Goal: Check status: Check status

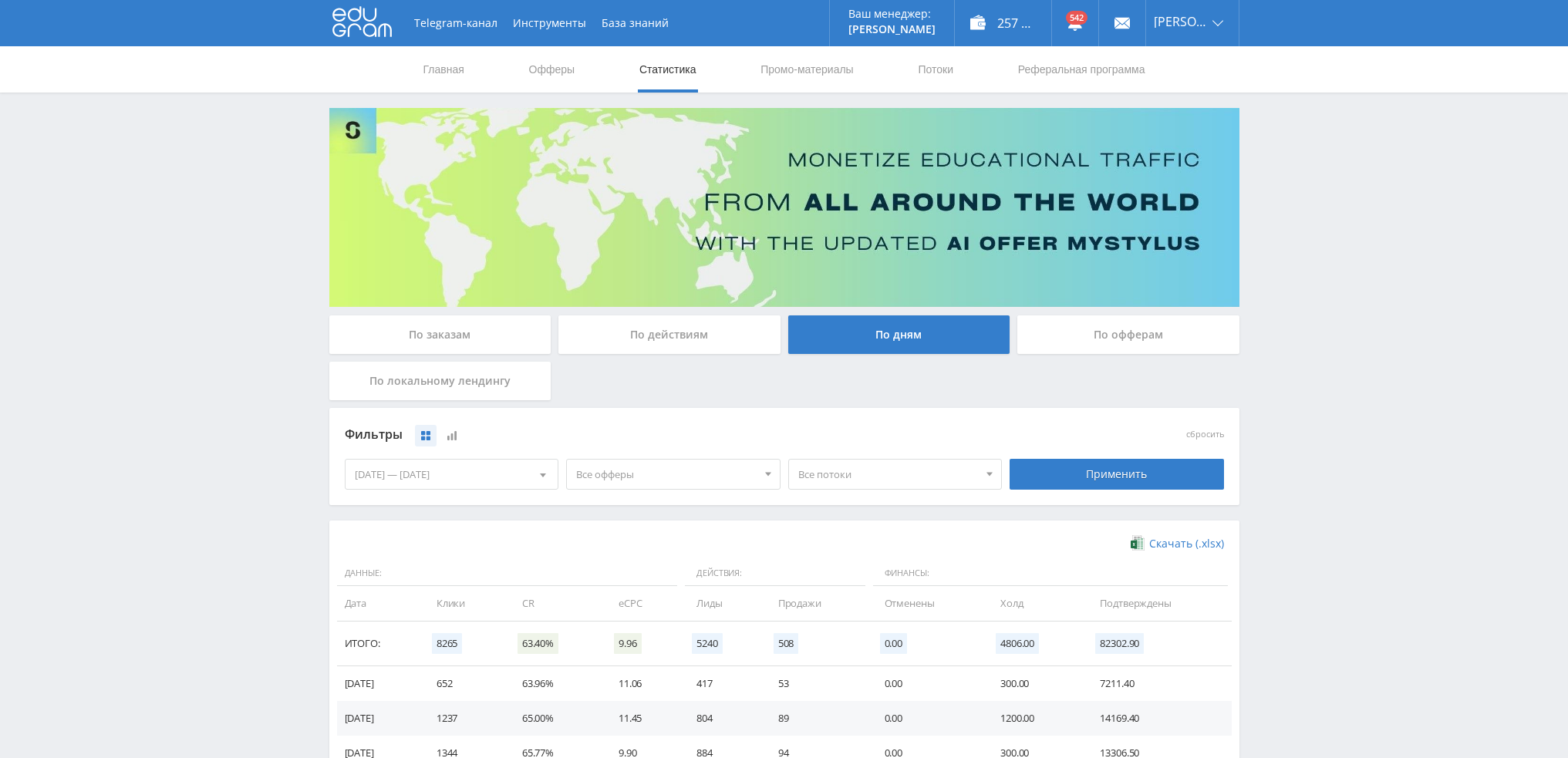
scroll to position [231, 0]
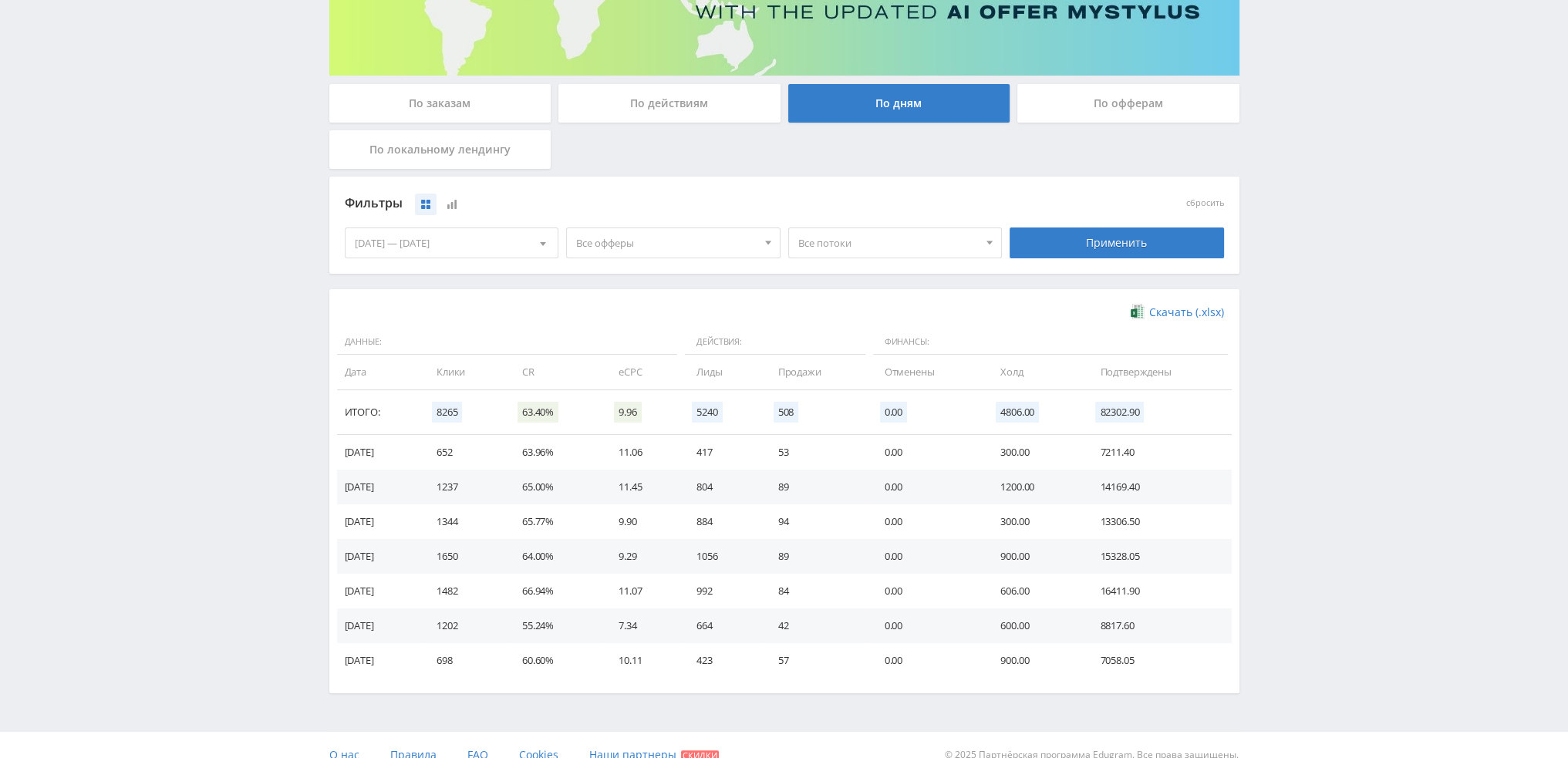
click at [689, 102] on div "По действиям" at bounding box center [669, 104] width 222 height 39
click at [0, 0] on input "По действиям" at bounding box center [0, 0] width 0 height 0
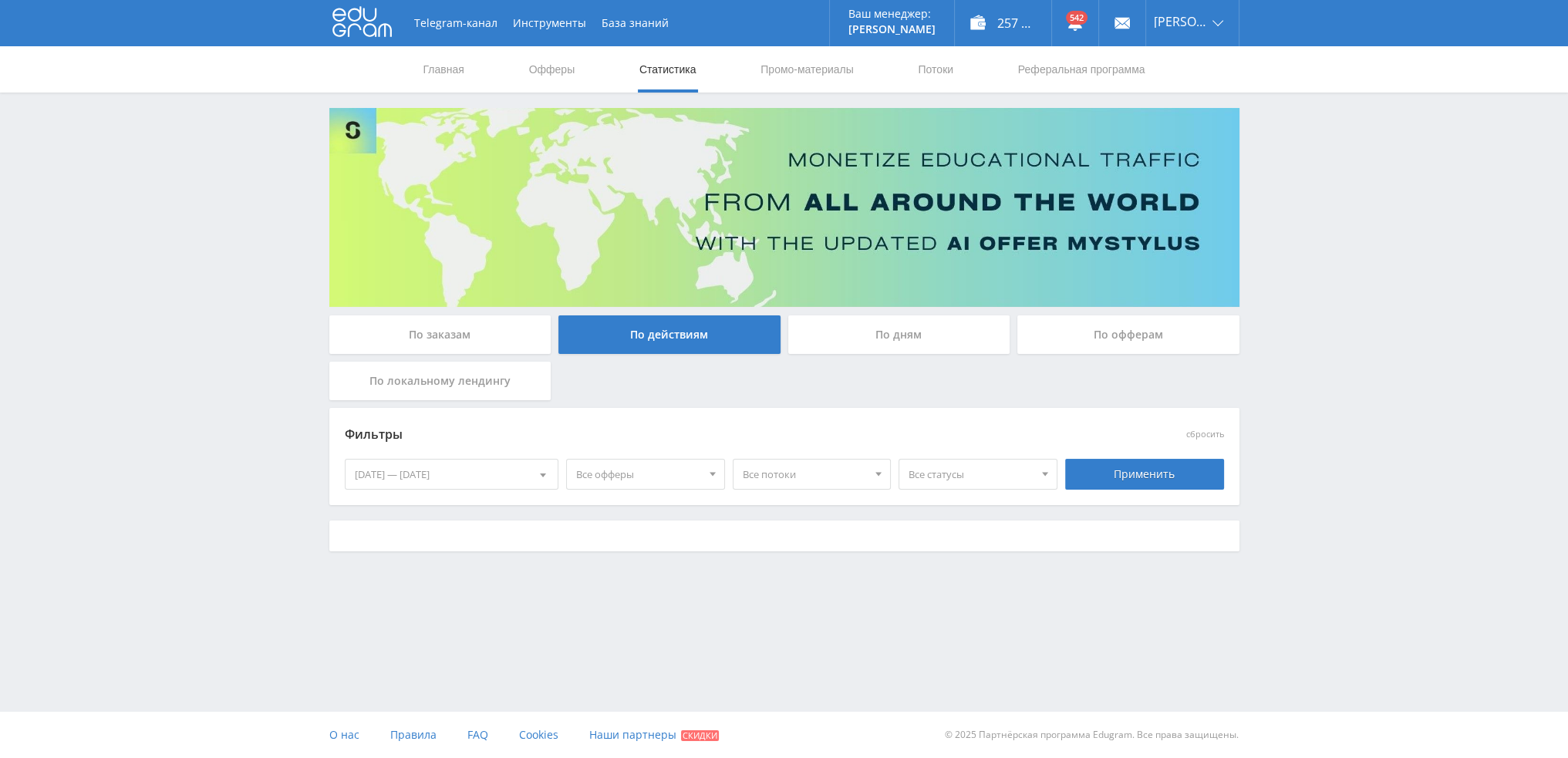
scroll to position [0, 0]
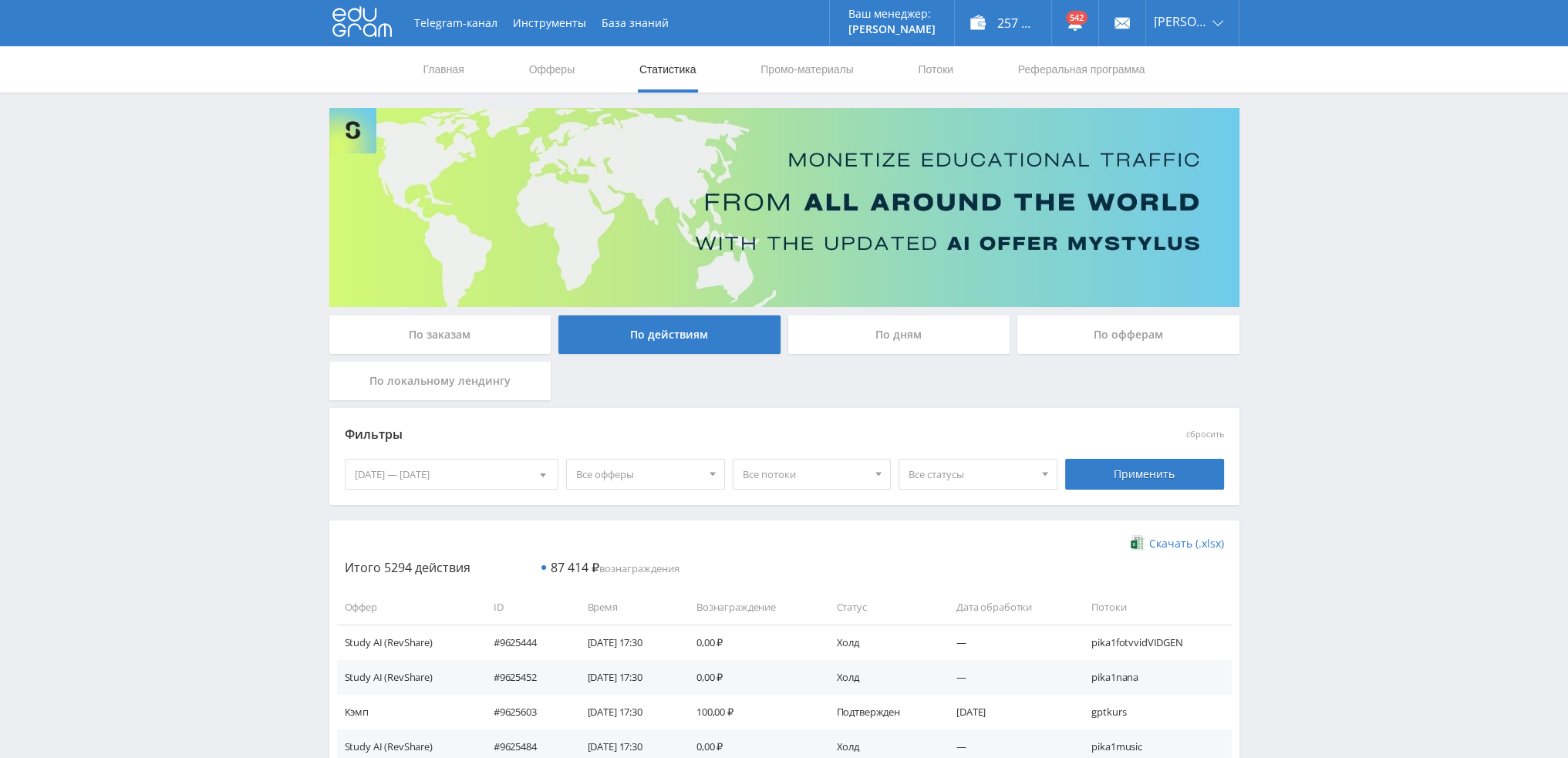
click at [637, 489] on div "Все офферы" at bounding box center [645, 474] width 159 height 31
click at [611, 633] on button "Study AI (RevShare)" at bounding box center [656, 635] width 178 height 22
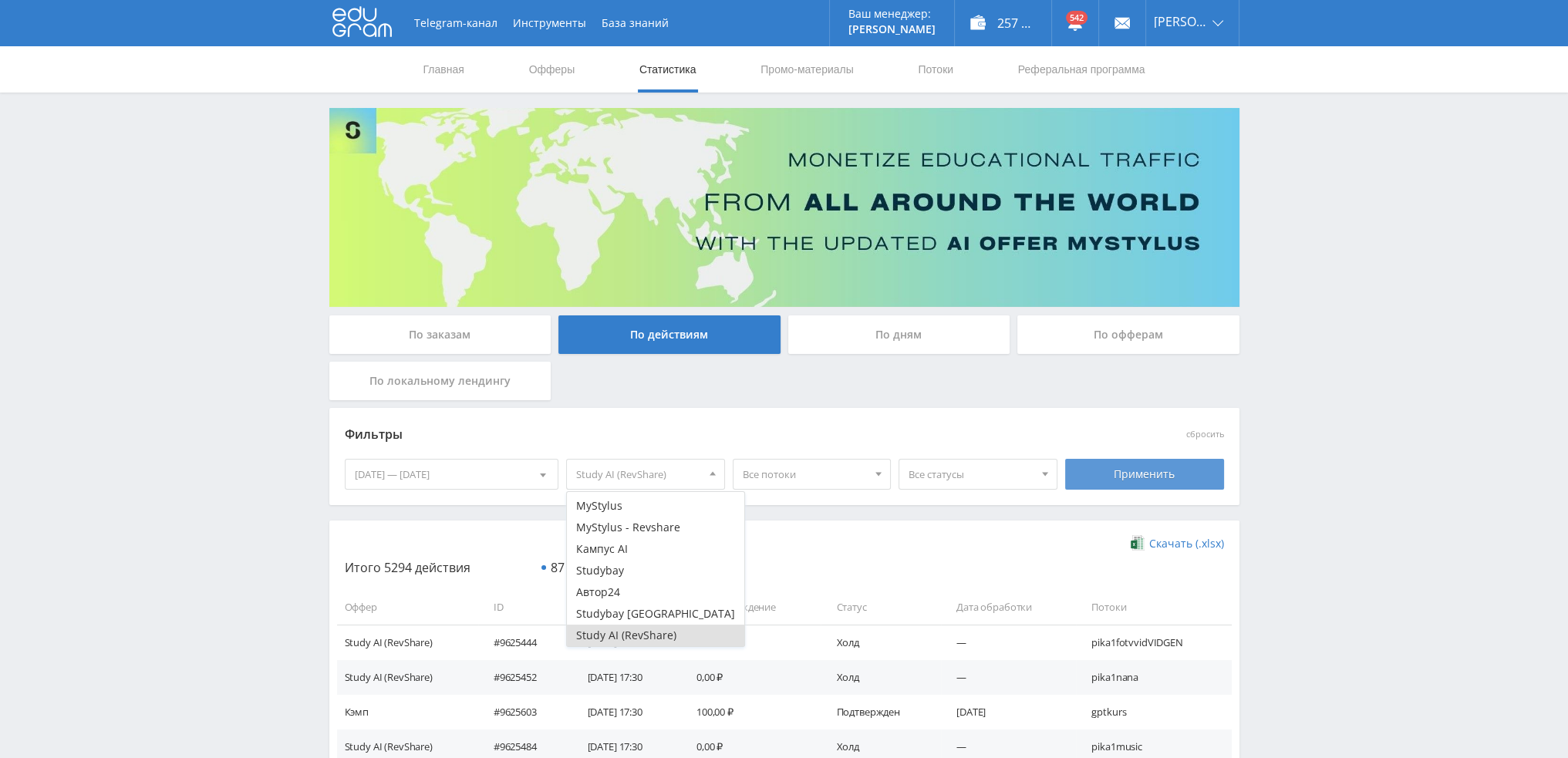
click at [1160, 462] on div "Применить" at bounding box center [1144, 474] width 159 height 31
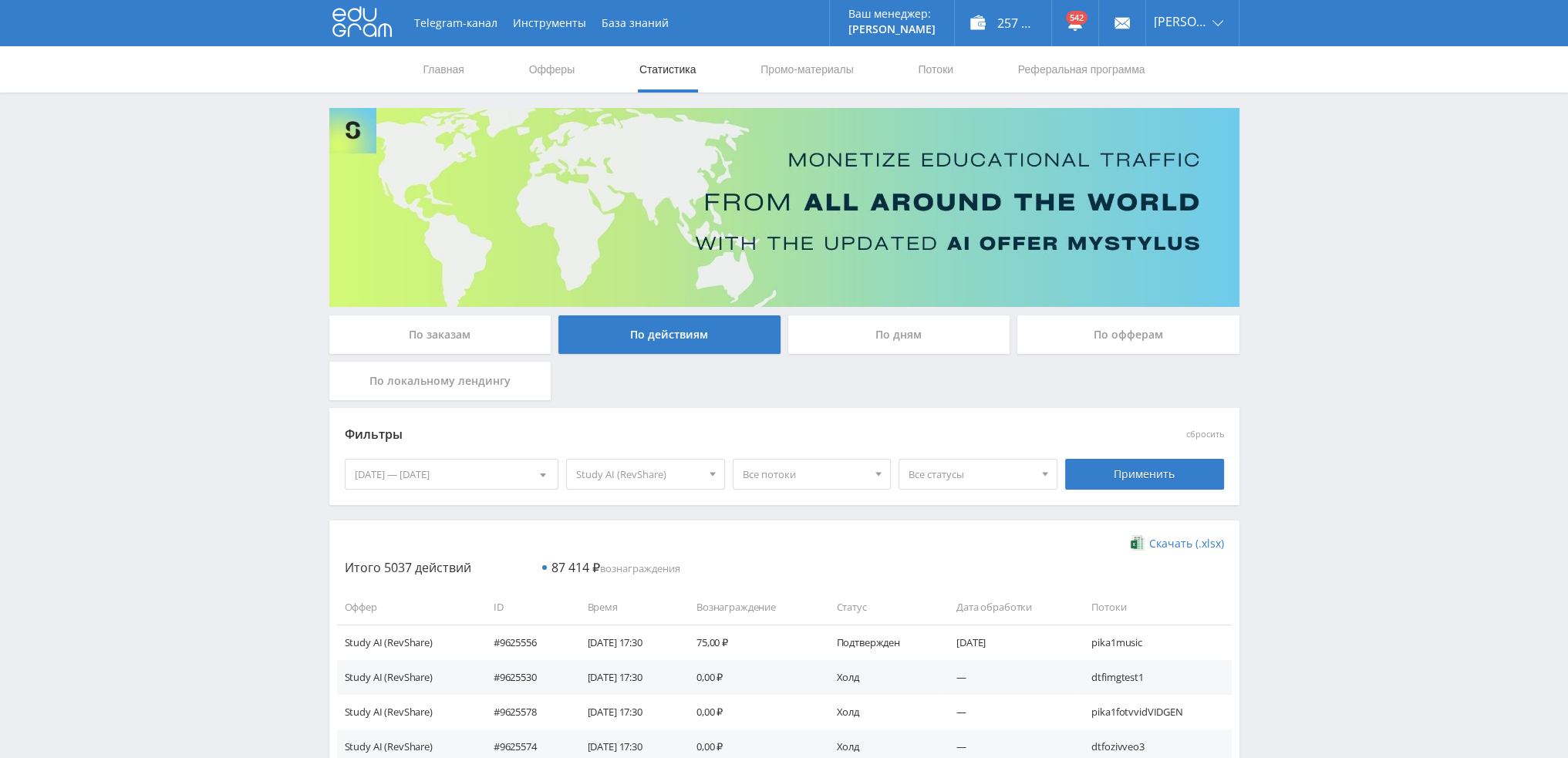
click at [812, 479] on span "Все потоки" at bounding box center [806, 474] width 125 height 29
click at [790, 541] on button "pika3veo3" at bounding box center [812, 543] width 157 height 22
click at [806, 549] on button "pika2vidVEO" at bounding box center [812, 552] width 157 height 22
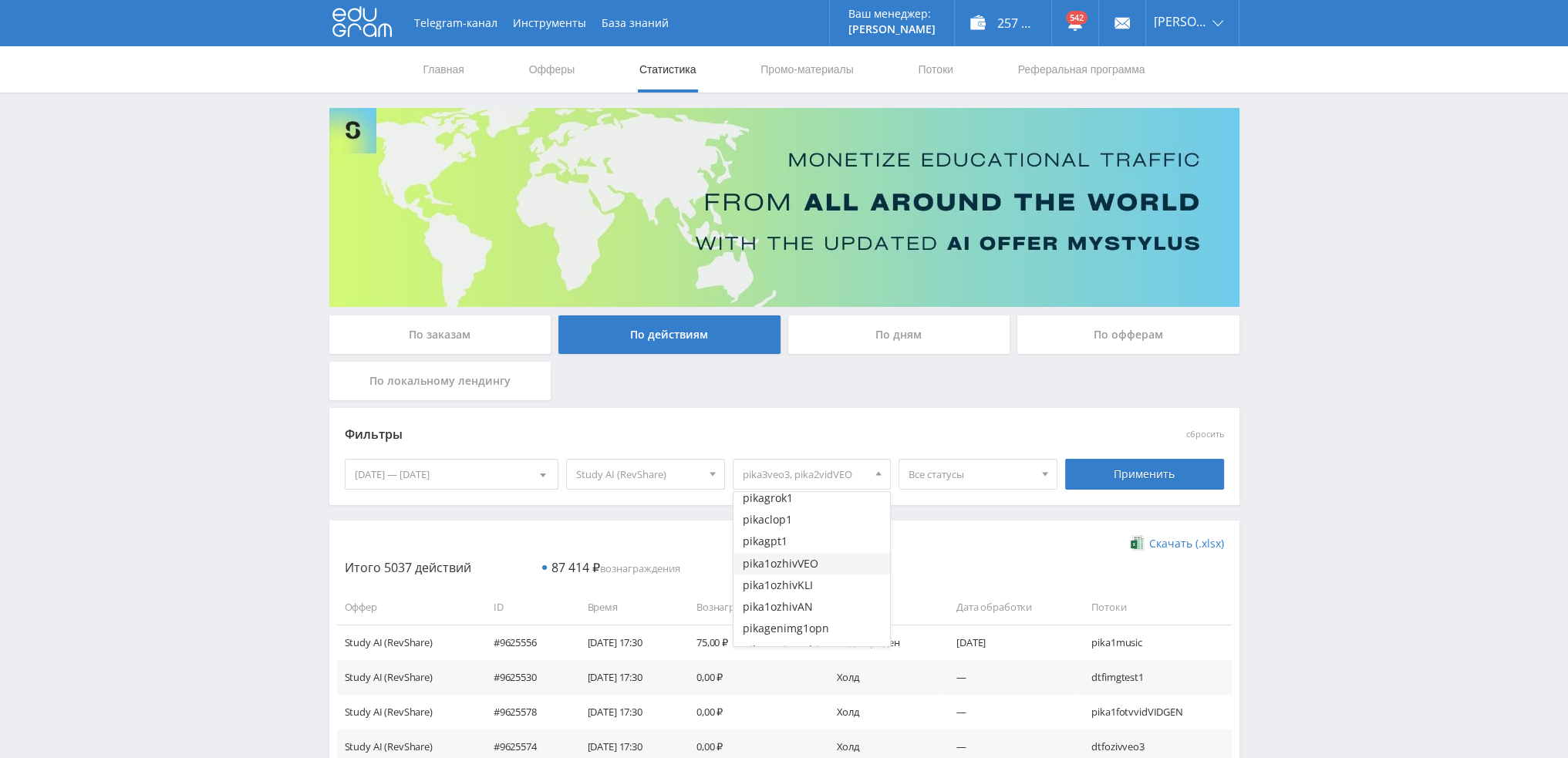
click at [819, 561] on button "pika1ozhivVEO" at bounding box center [812, 564] width 157 height 22
click at [820, 543] on button "pika1fotvvidVEO3" at bounding box center [812, 536] width 157 height 22
click at [1162, 473] on div "Применить" at bounding box center [1144, 474] width 159 height 31
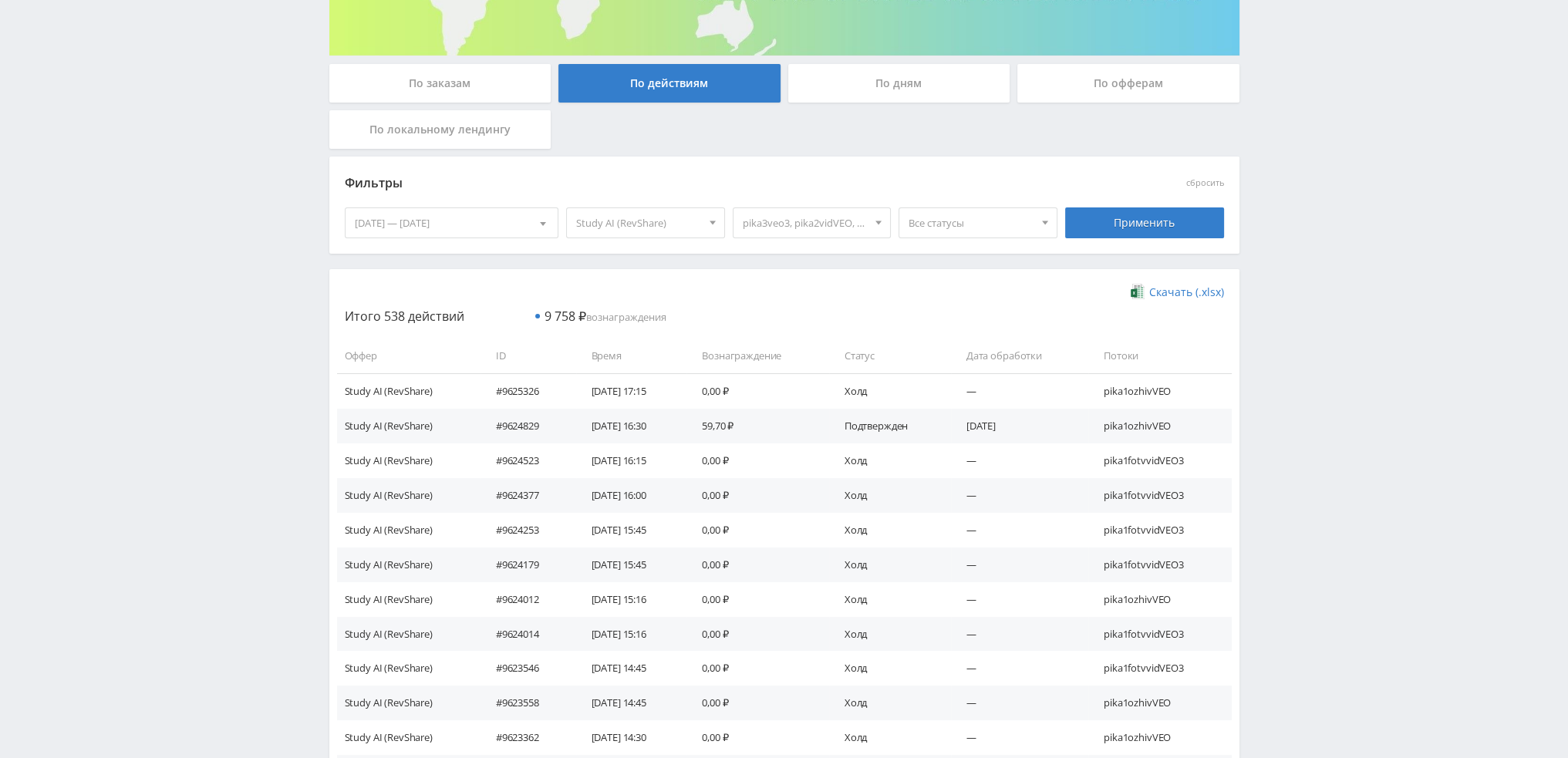
scroll to position [309, 0]
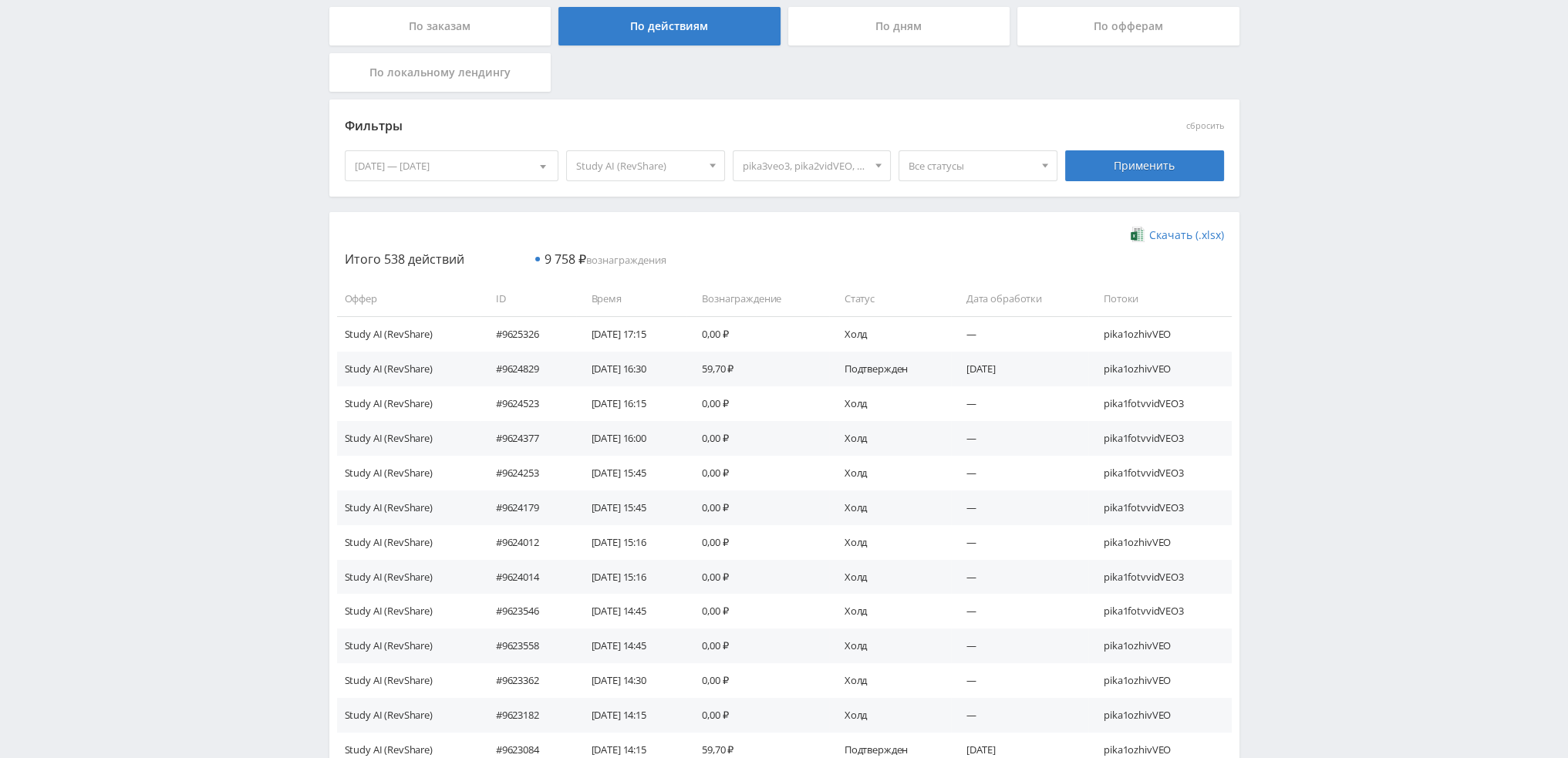
click at [944, 166] on span "Все статусы" at bounding box center [971, 165] width 125 height 29
click at [948, 241] on button "Подтвержден" at bounding box center [978, 237] width 157 height 22
click at [1097, 164] on div "Применить" at bounding box center [1144, 165] width 159 height 31
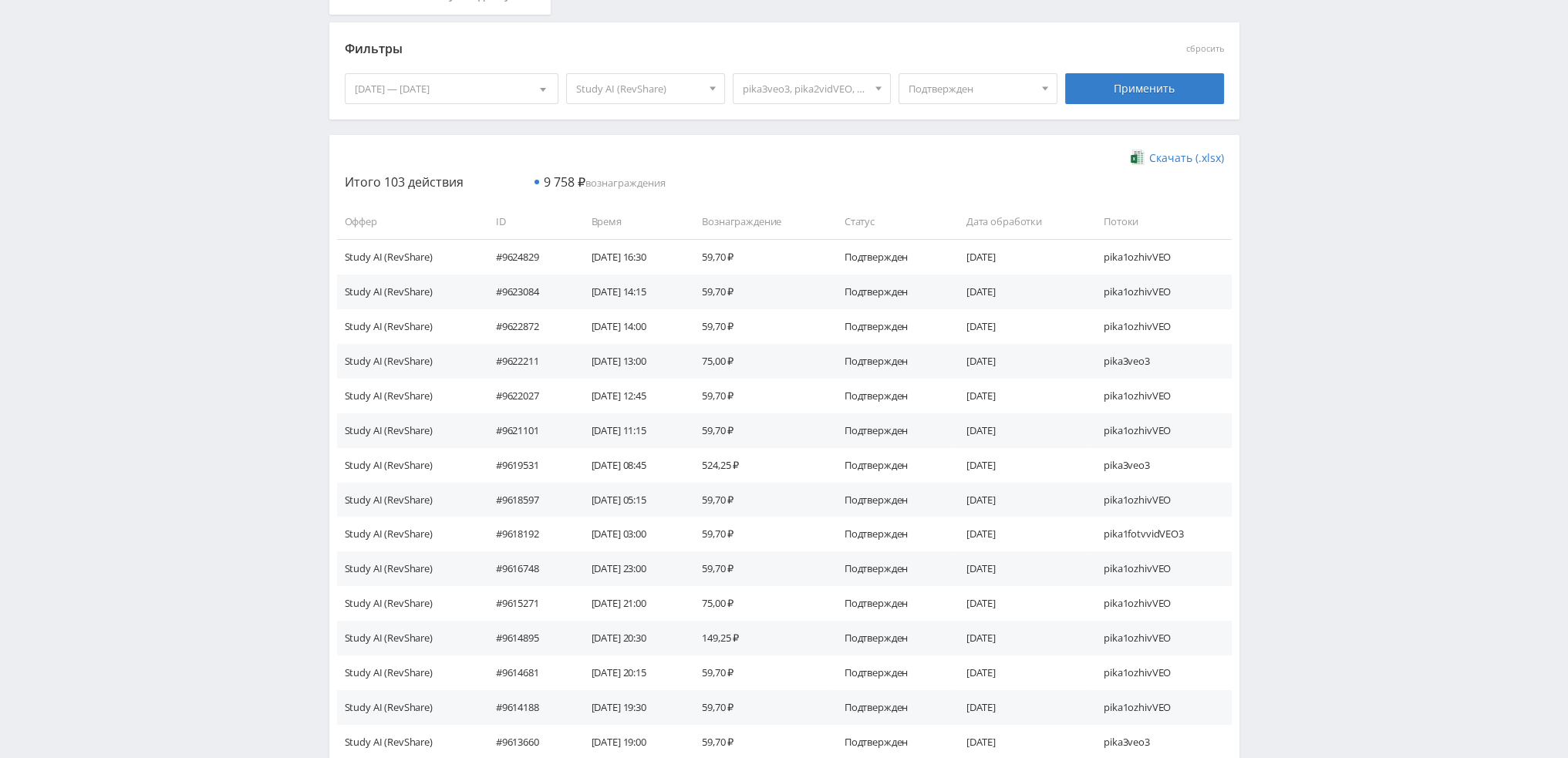
scroll to position [0, 0]
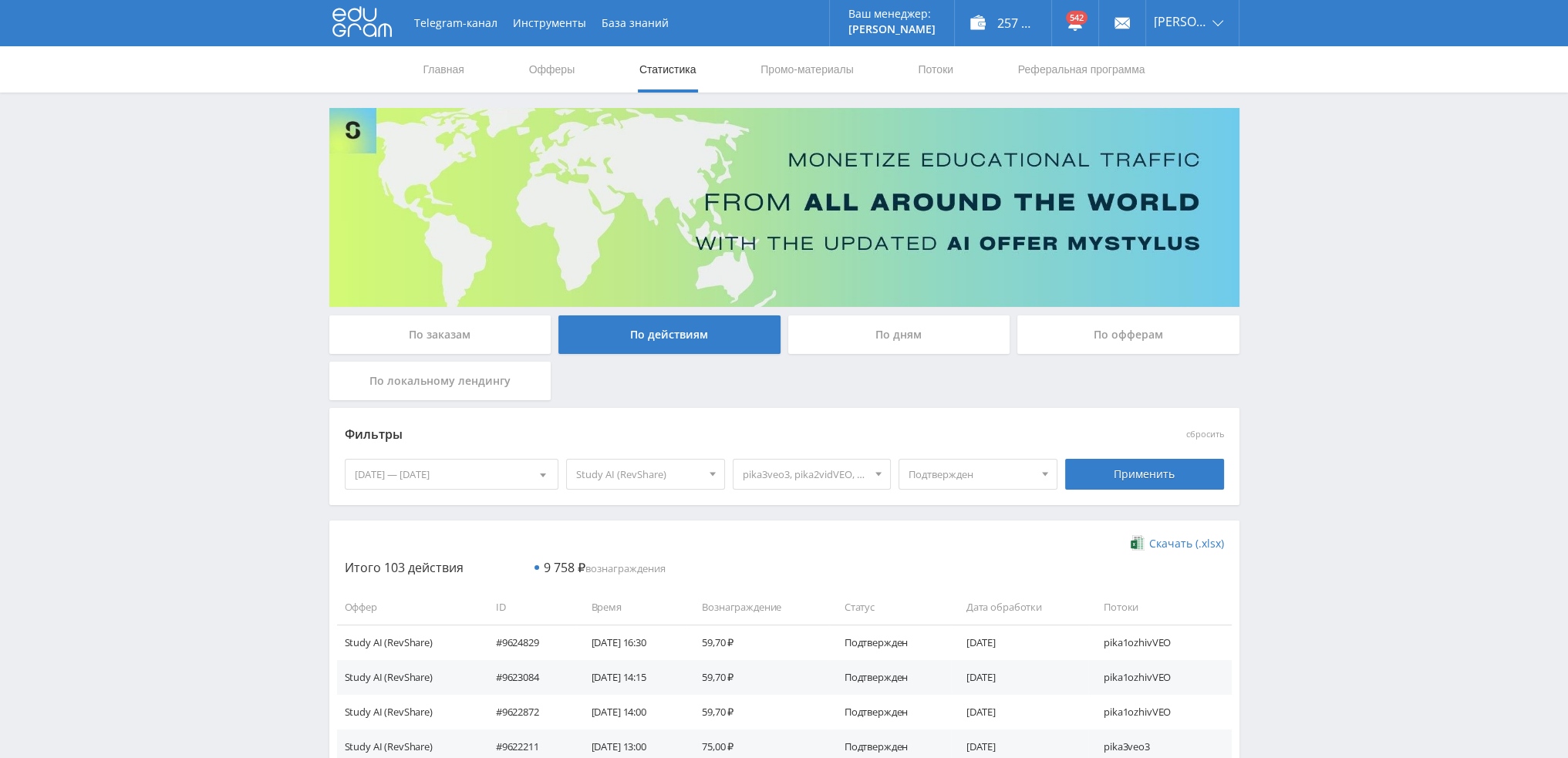
click at [404, 330] on div "По заказам" at bounding box center [440, 335] width 222 height 39
click at [0, 0] on input "По заказам" at bounding box center [0, 0] width 0 height 0
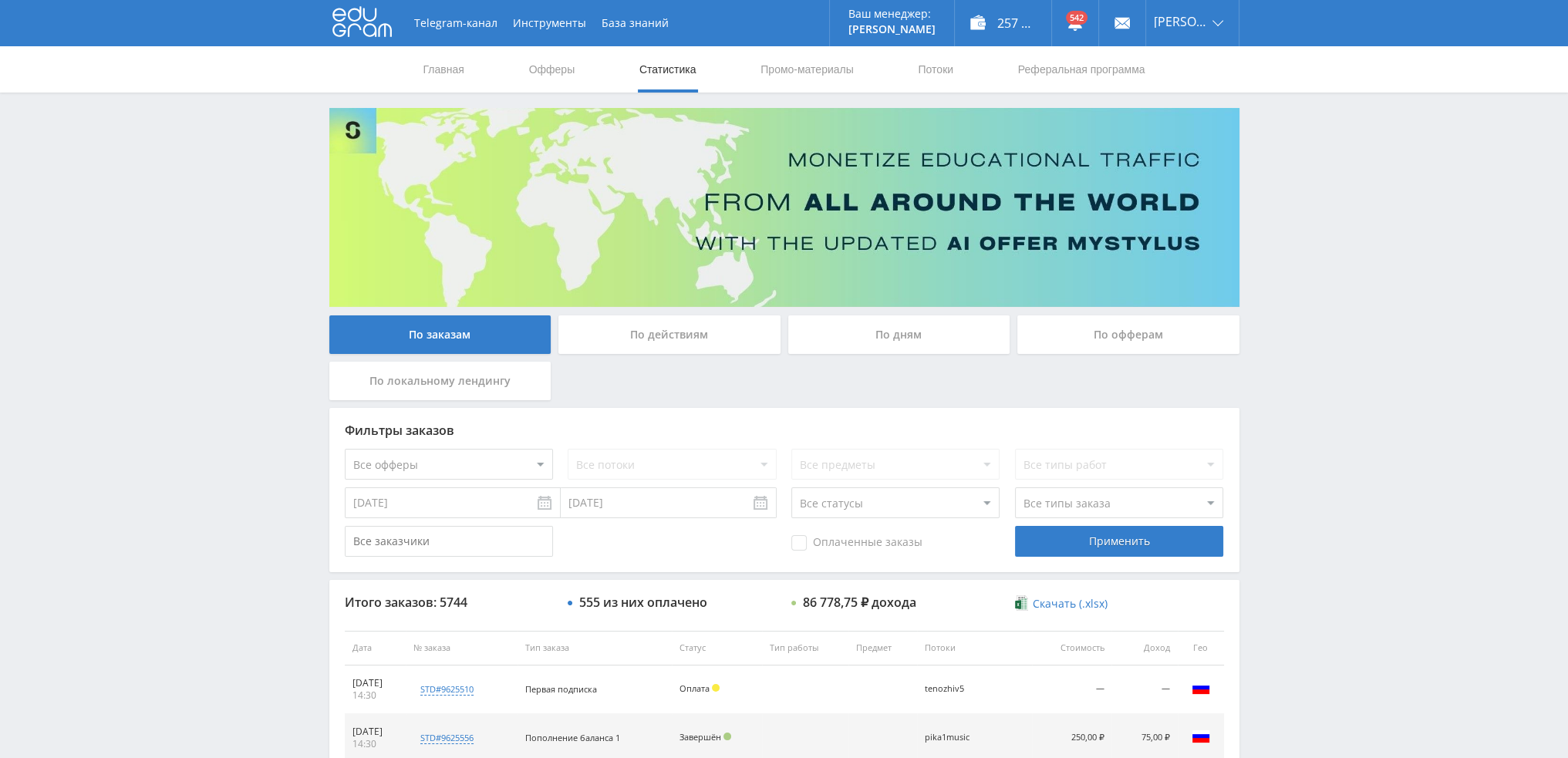
click at [515, 467] on select "Все офферы MyStylus MyStylus - Revshare Кампус AI Studybay Автор24 Studybay Bra…" at bounding box center [449, 463] width 208 height 31
select select "376"
click at [1134, 558] on div "Фильтры заказов Все офферы MyStylus MyStylus - Revshare Кампус AI Studybay Авто…" at bounding box center [784, 490] width 910 height 164
click at [1113, 548] on div "Применить" at bounding box center [1119, 541] width 208 height 31
click at [661, 468] on select "Все потоки dtfgpt pika1uchresh pika1uchai pika1uchprez pika1uchgpt pika3runalep…" at bounding box center [671, 463] width 208 height 31
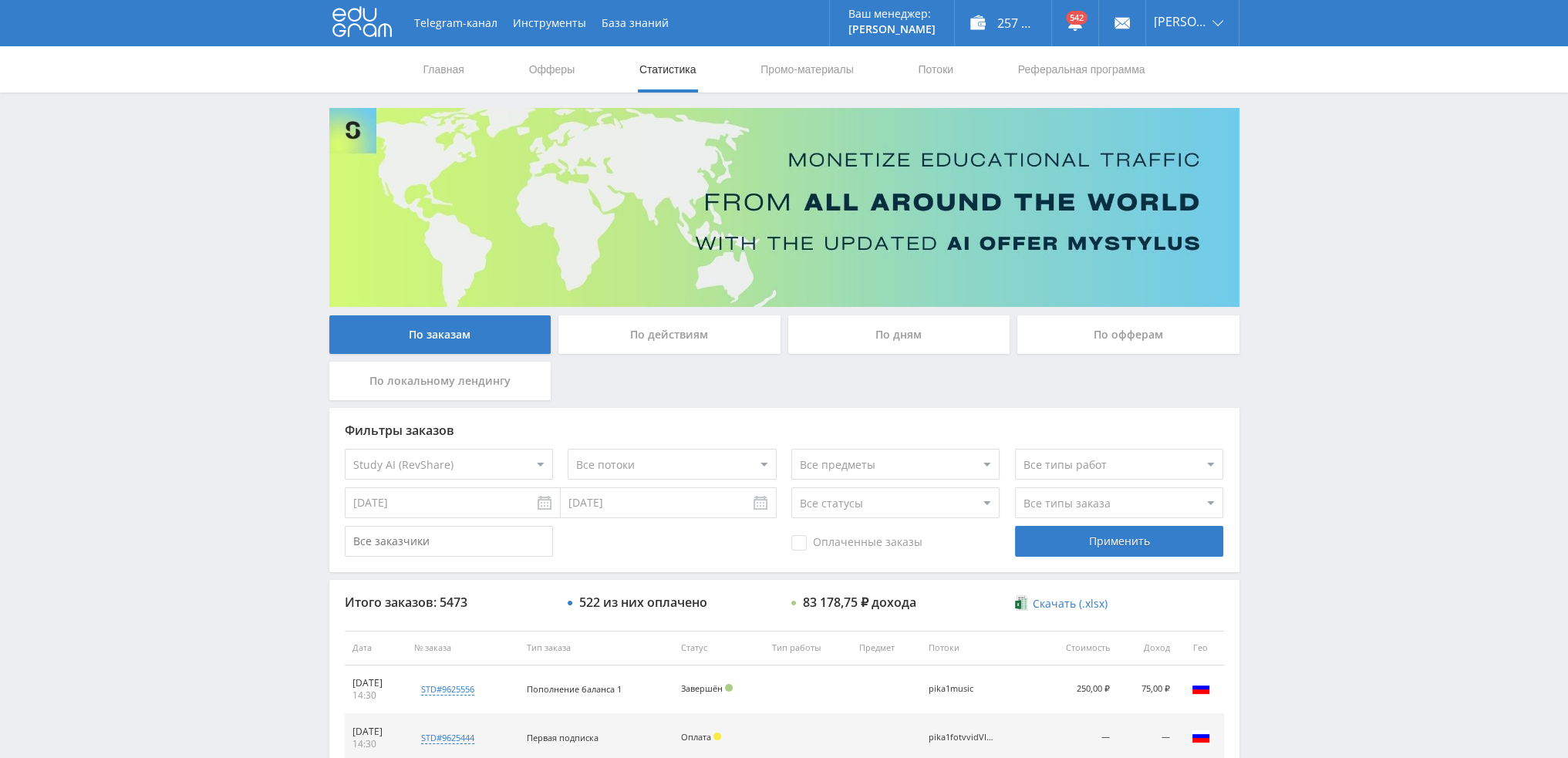
click at [567, 448] on select "Все потоки dtfgpt pika1uchresh pika1uchai pika1uchprez pika1uchgpt pika3runalep…" at bounding box center [671, 463] width 208 height 31
click at [660, 470] on select "Все потоки dtfgpt pika1uchresh pika1uchai pika1uchprez pika1uchgpt pika3runalep…" at bounding box center [671, 463] width 208 height 31
select select "6642394"
click at [567, 448] on select "Все потоки dtfgpt pika1uchresh pika1uchai pika1uchprez pika1uchgpt pika3runalep…" at bounding box center [671, 463] width 208 height 31
click at [1072, 511] on select "Все типы заказа Ребилл Новый заказ" at bounding box center [1119, 502] width 208 height 31
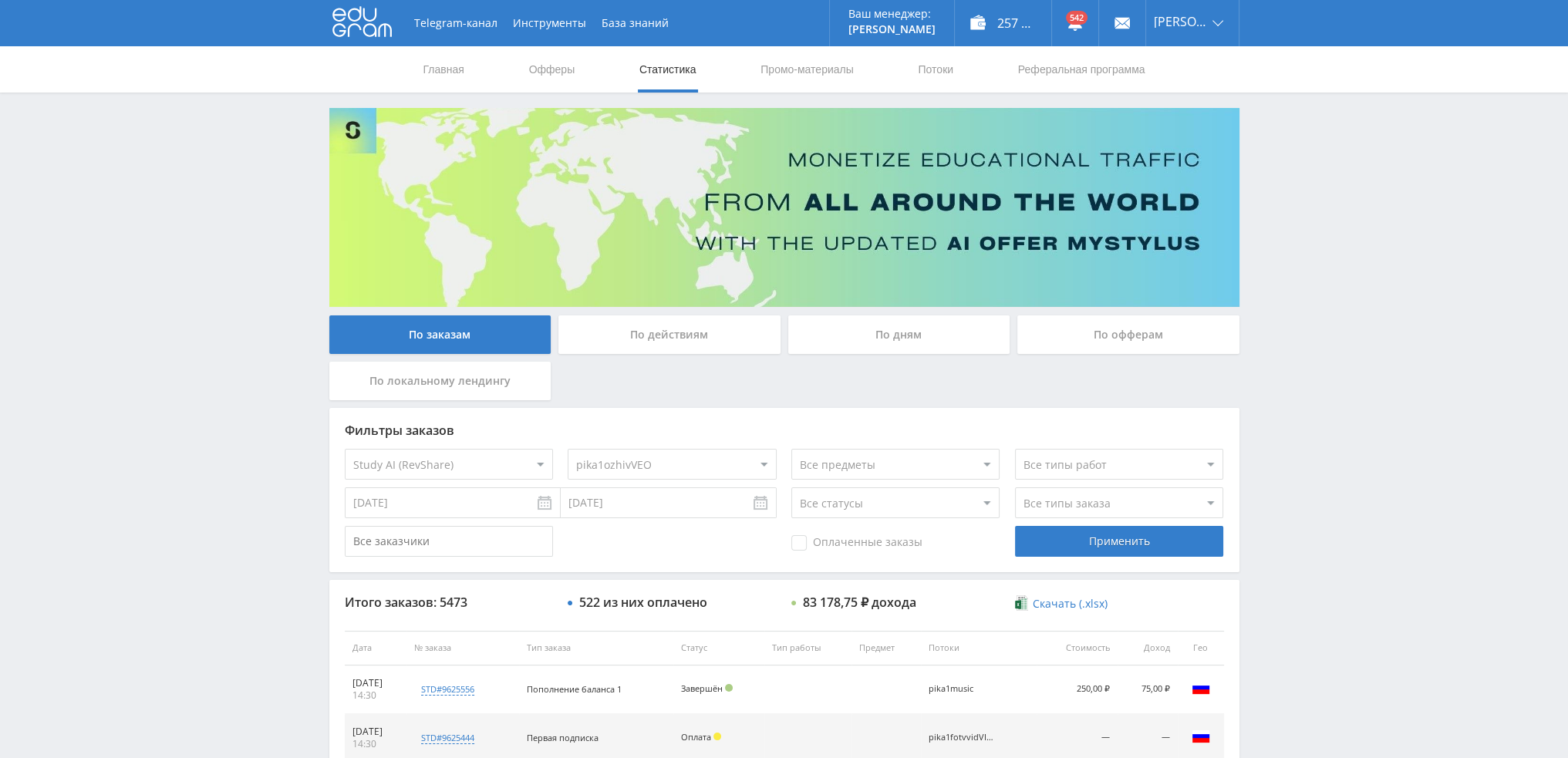
click at [1015, 487] on select "Все типы заказа Ребилл Новый заказ" at bounding box center [1119, 502] width 208 height 31
click at [1074, 545] on div "Применить" at bounding box center [1119, 541] width 208 height 31
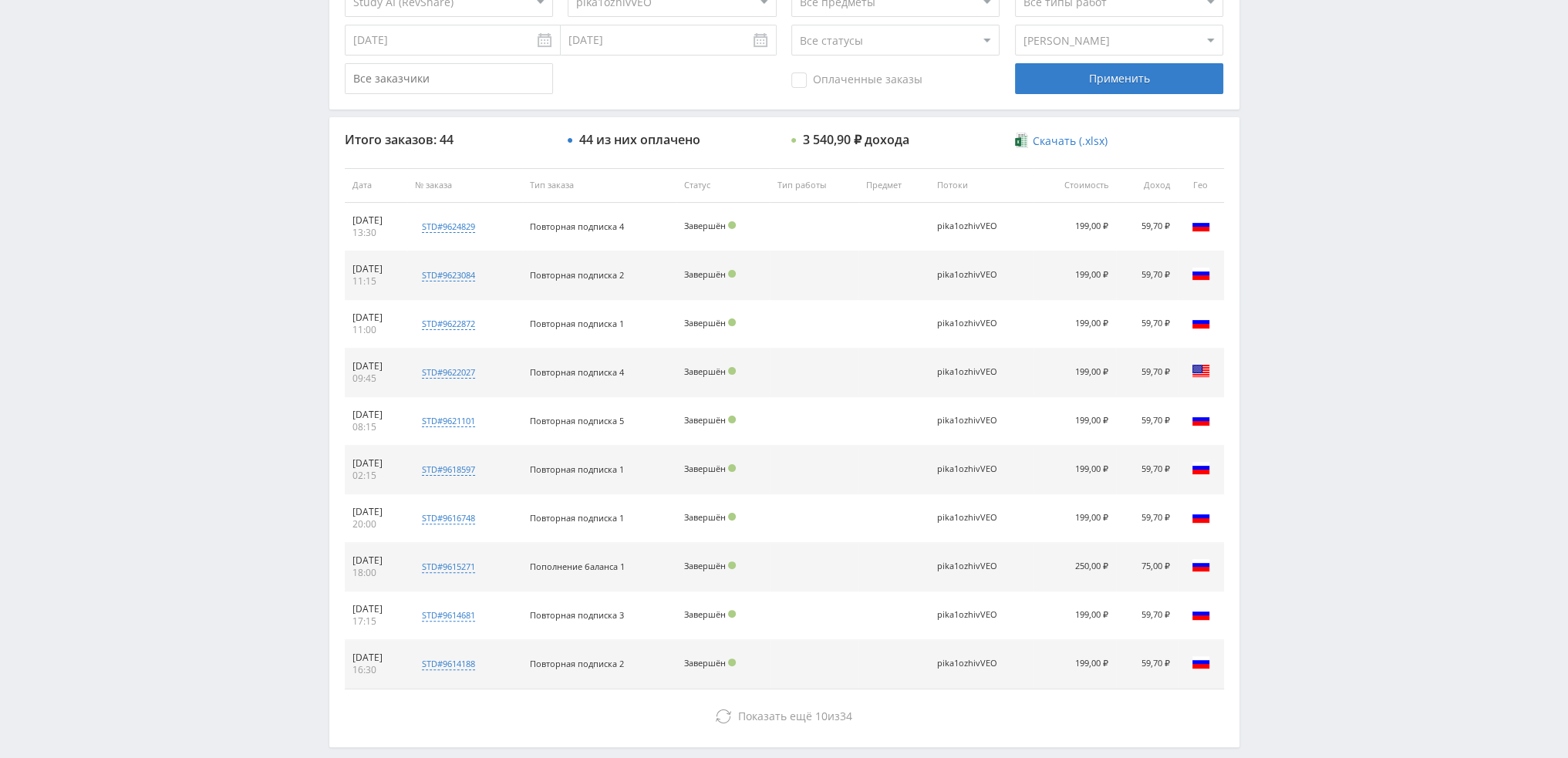
scroll to position [534, 0]
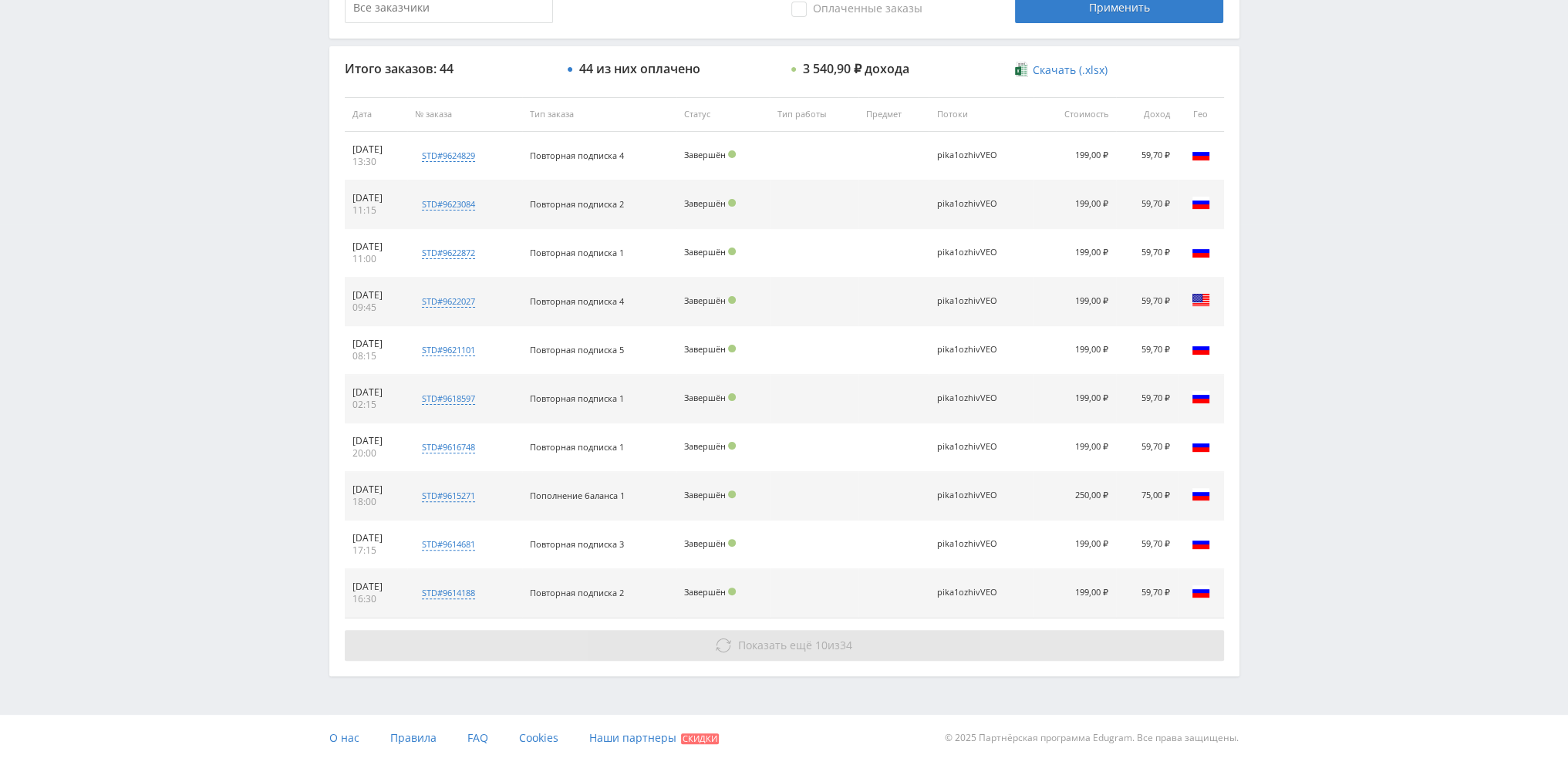
click at [843, 645] on span "34" at bounding box center [846, 645] width 12 height 15
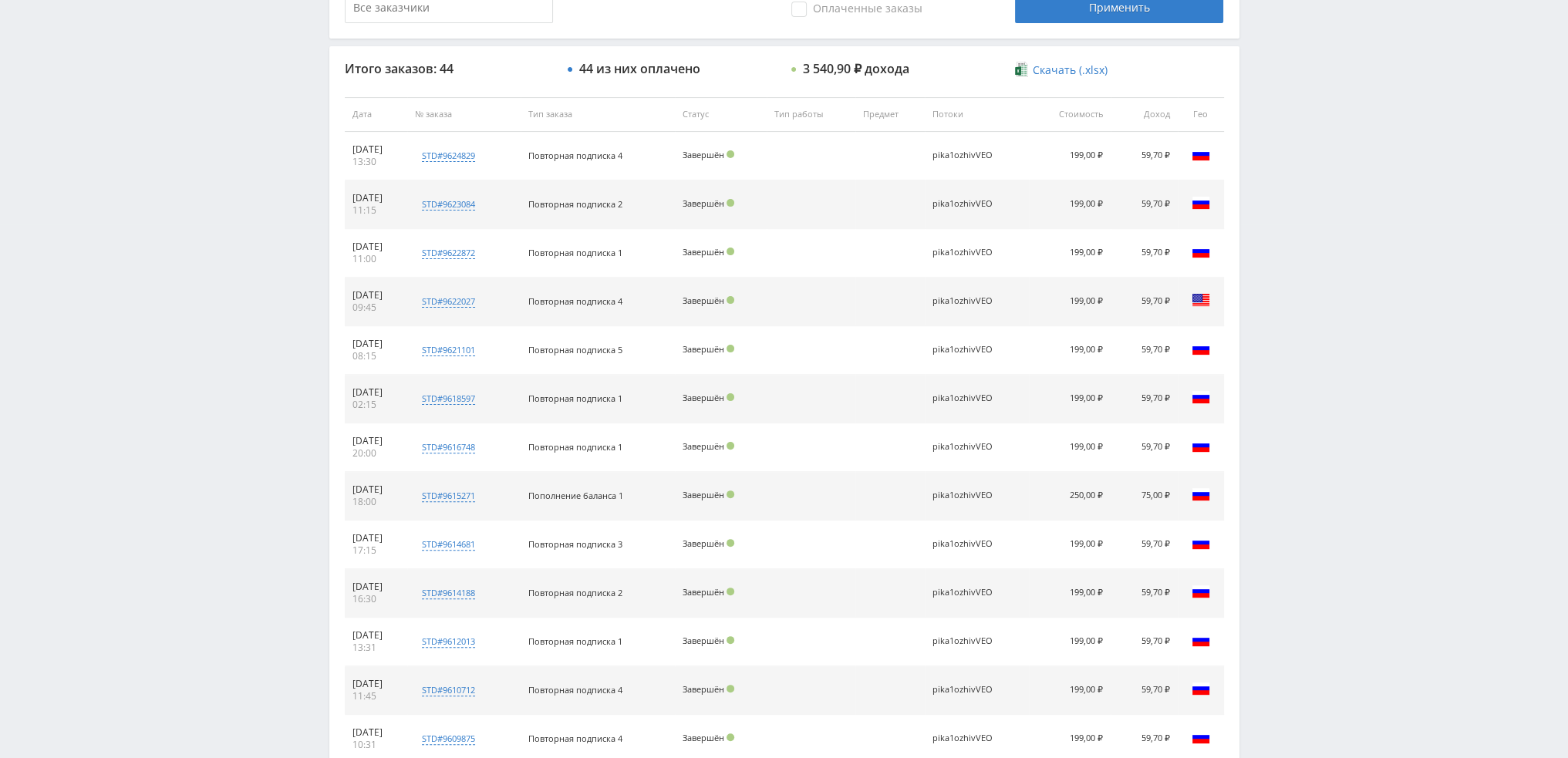
scroll to position [1018, 0]
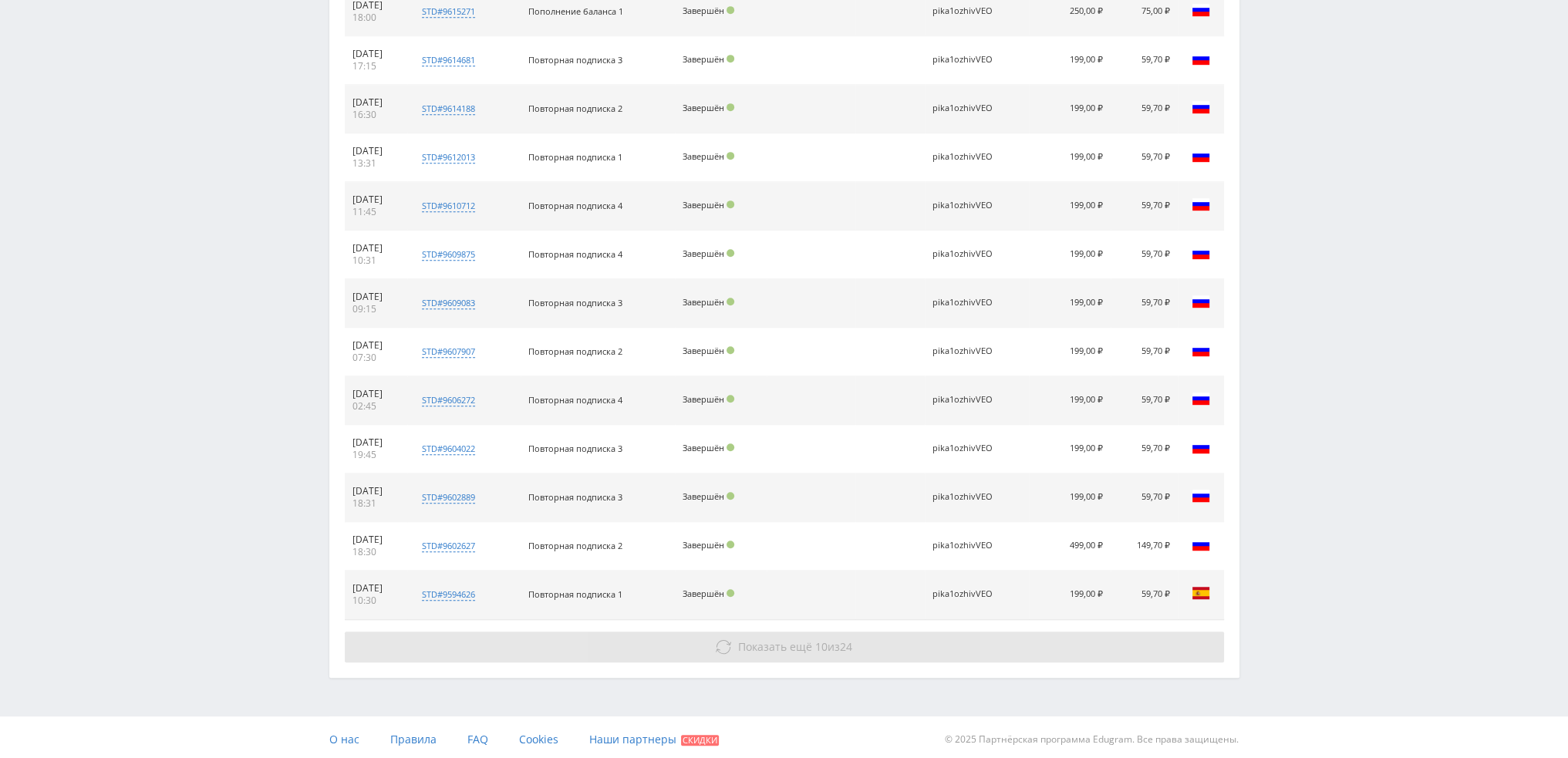
click at [845, 645] on span "24" at bounding box center [846, 646] width 12 height 15
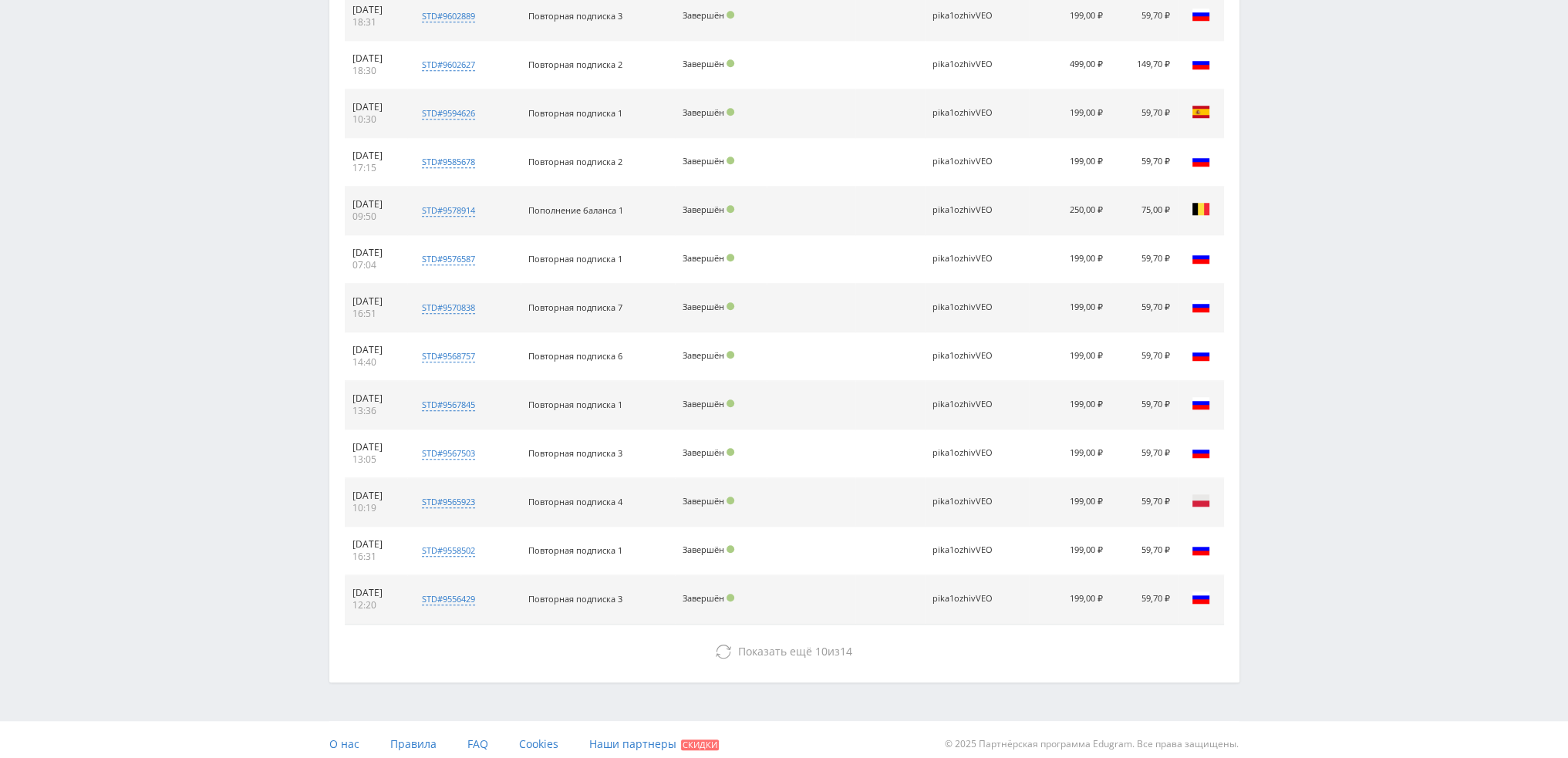
scroll to position [1502, 0]
click at [845, 645] on span "14" at bounding box center [846, 648] width 12 height 15
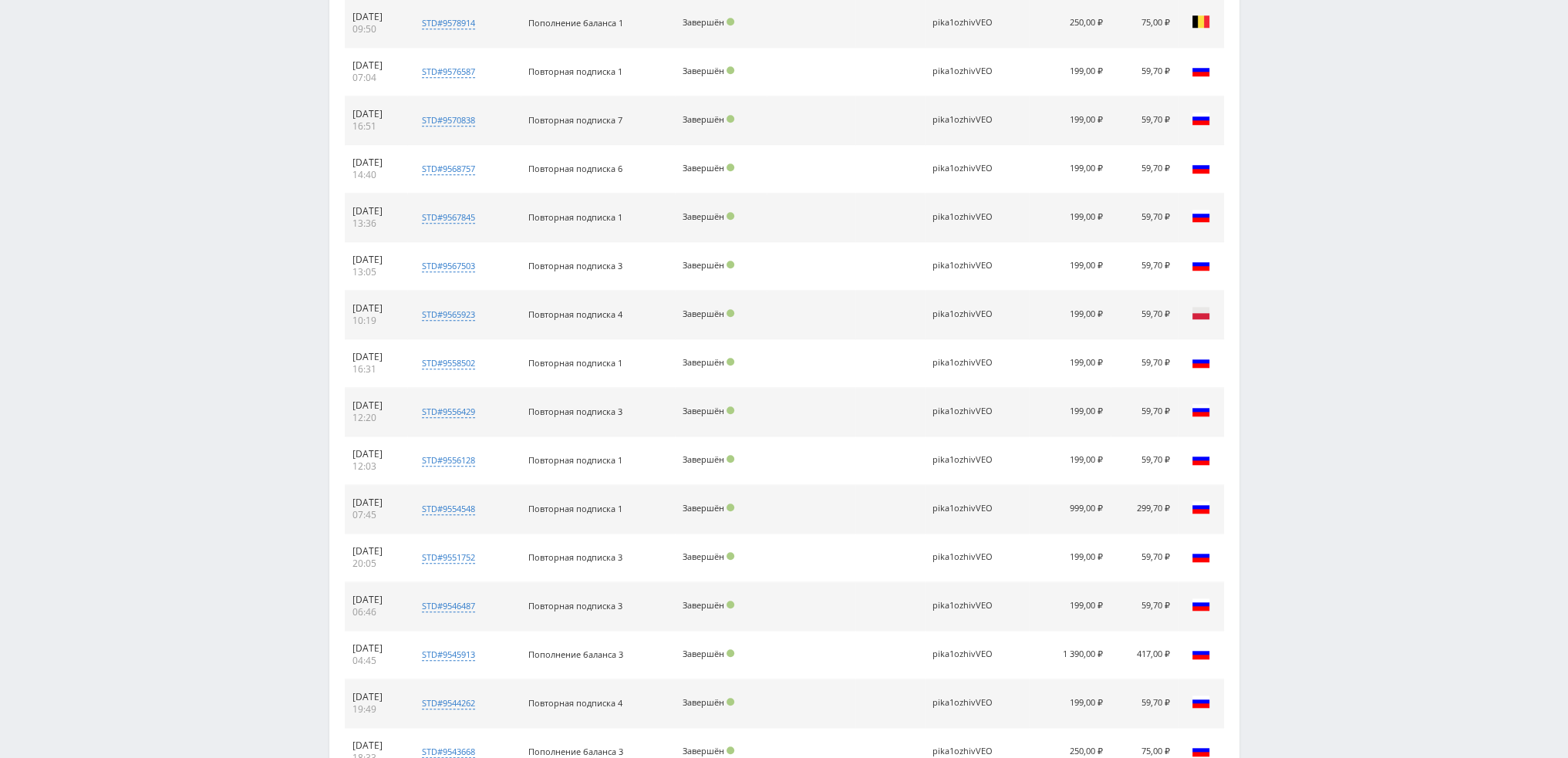
scroll to position [1888, 0]
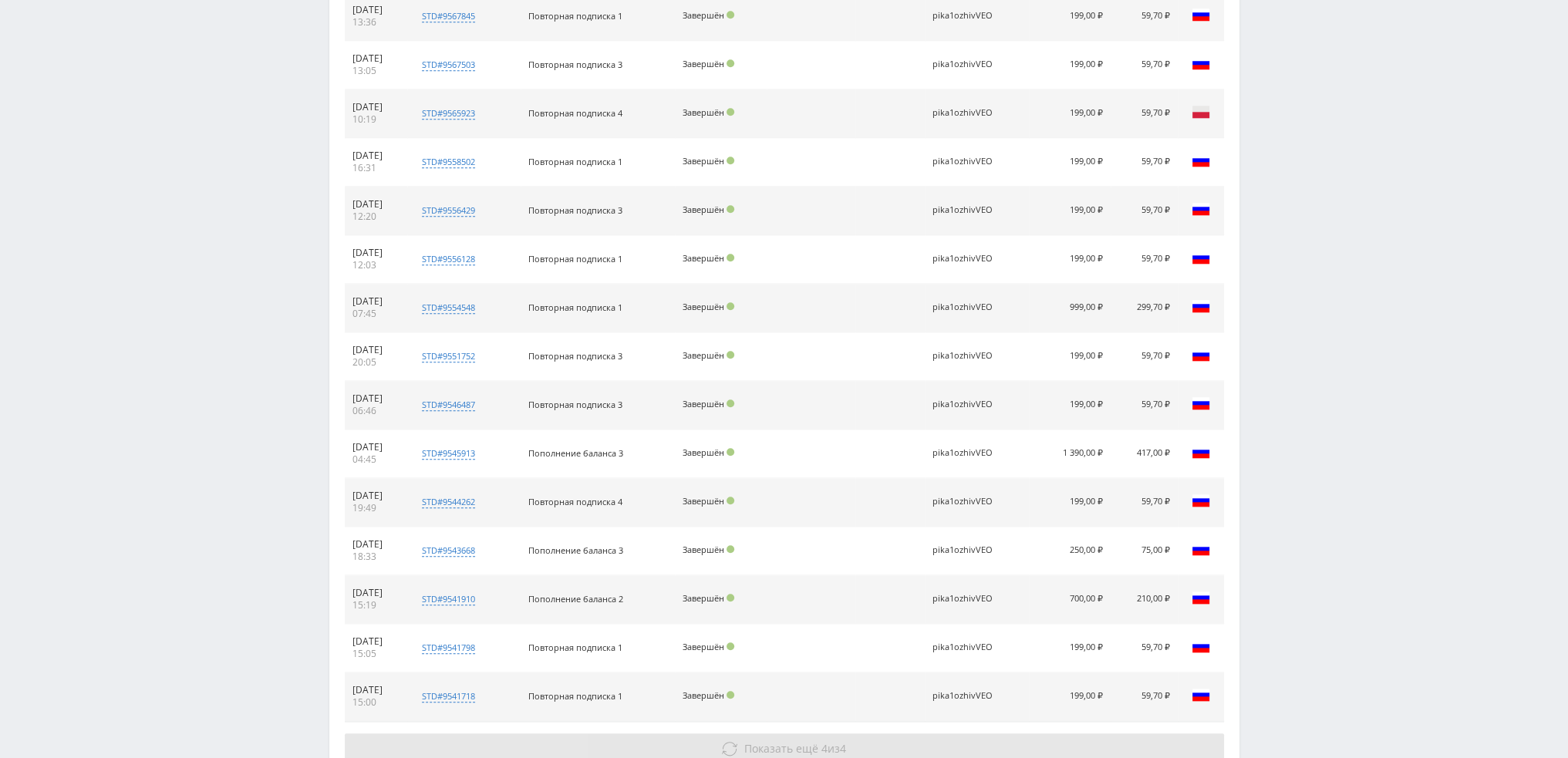
click at [819, 733] on button "Показать ещё 4 из 4" at bounding box center [784, 748] width 879 height 31
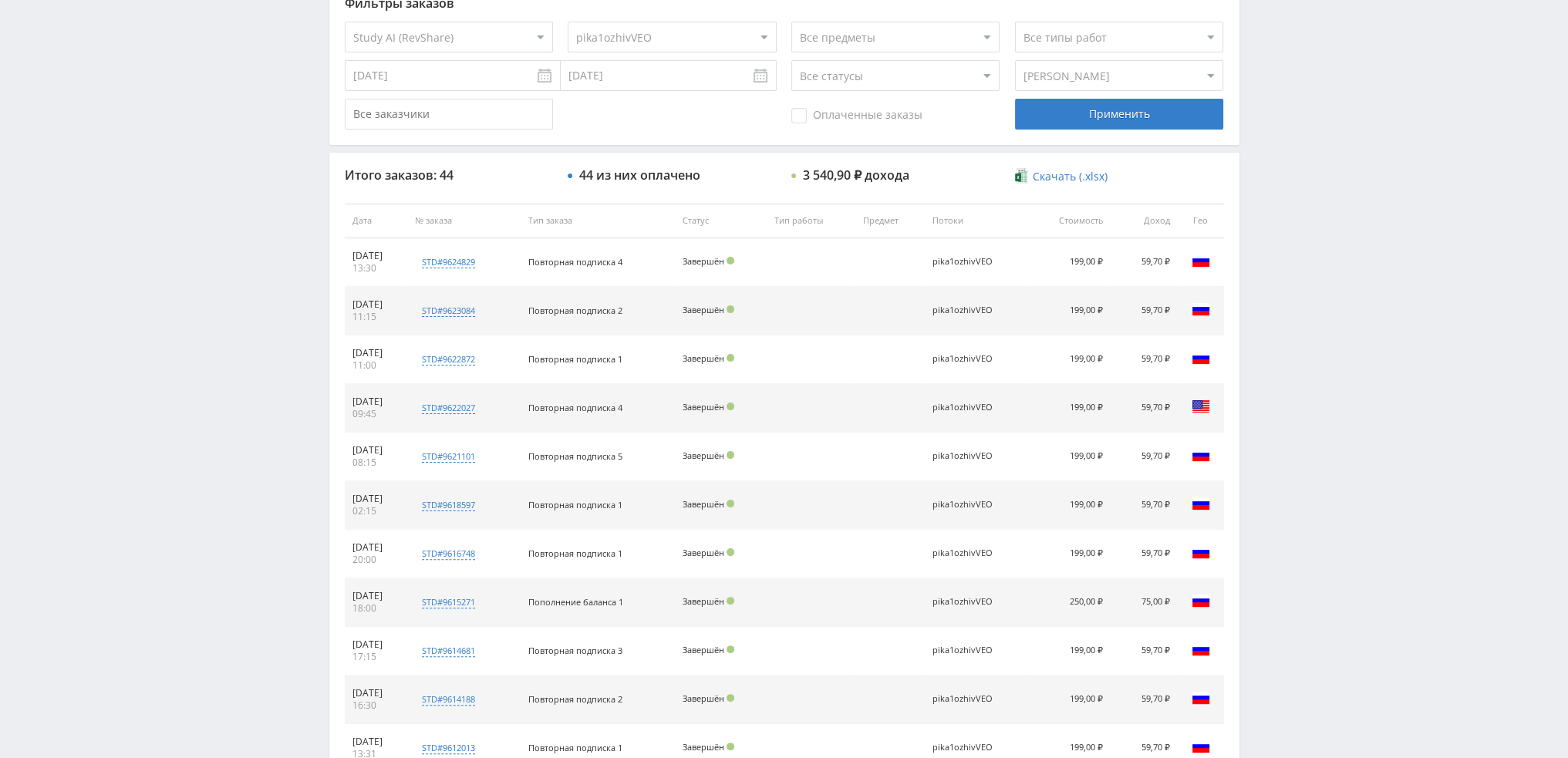
scroll to position [145, 0]
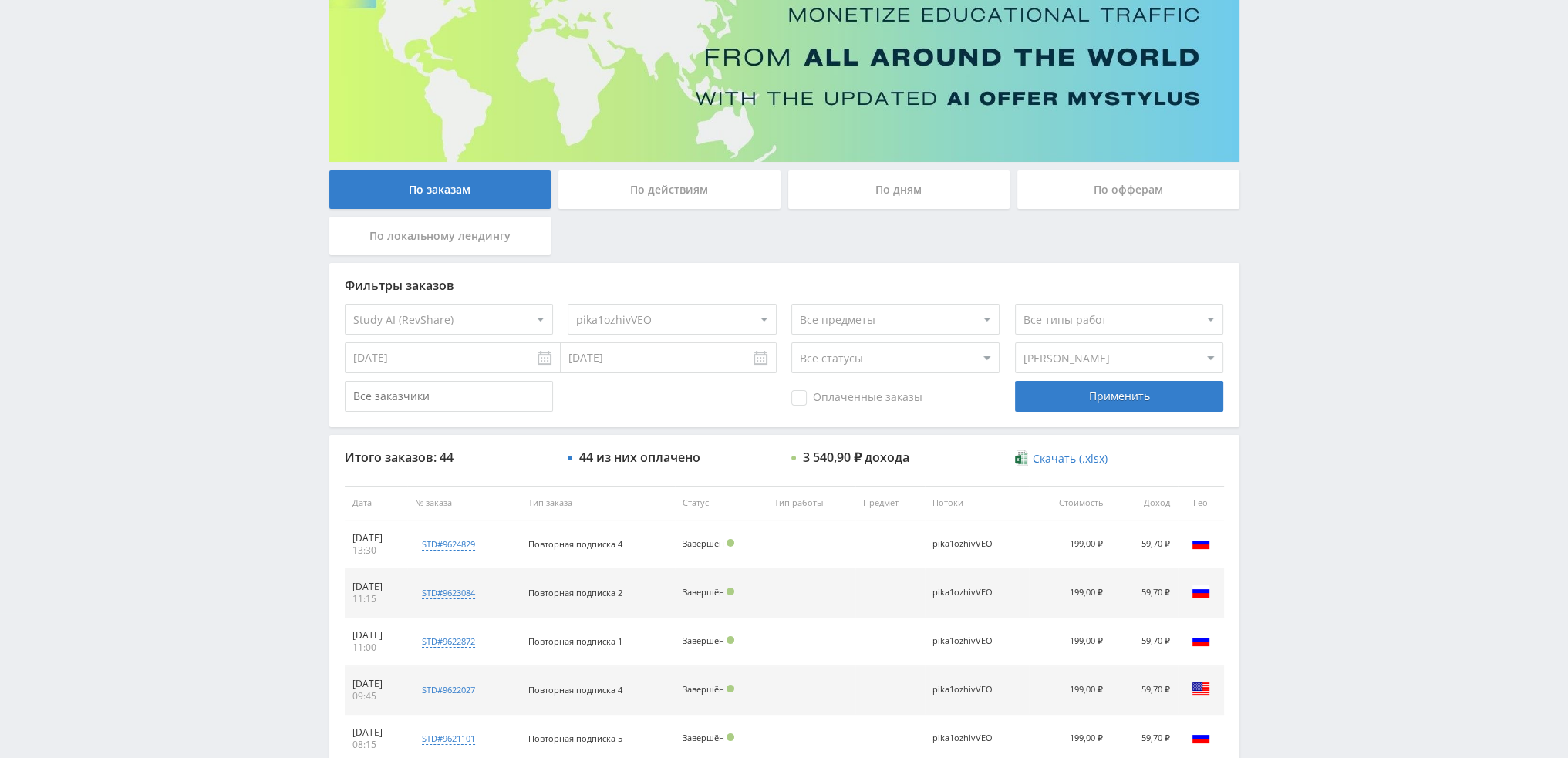
click at [1057, 354] on select "Все типы заказа Ребилл Новый заказ" at bounding box center [1119, 357] width 208 height 31
select select "2"
click at [1015, 342] on select "Все типы заказа Ребилл Новый заказ" at bounding box center [1119, 357] width 208 height 31
click at [1119, 400] on div "Применить" at bounding box center [1119, 396] width 208 height 31
click at [545, 361] on input "[DATE]" at bounding box center [453, 357] width 216 height 31
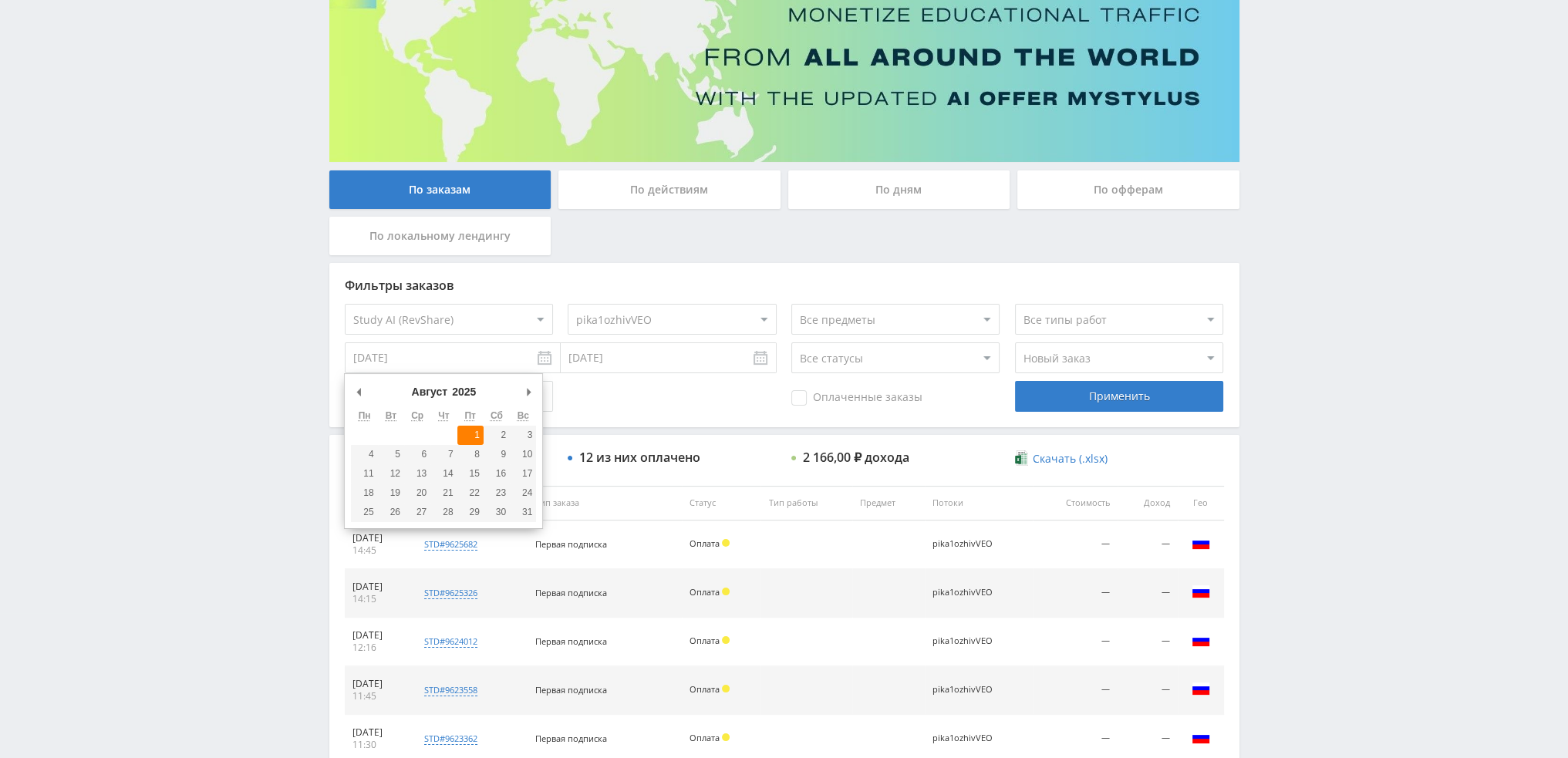
type input "01.08.2025"
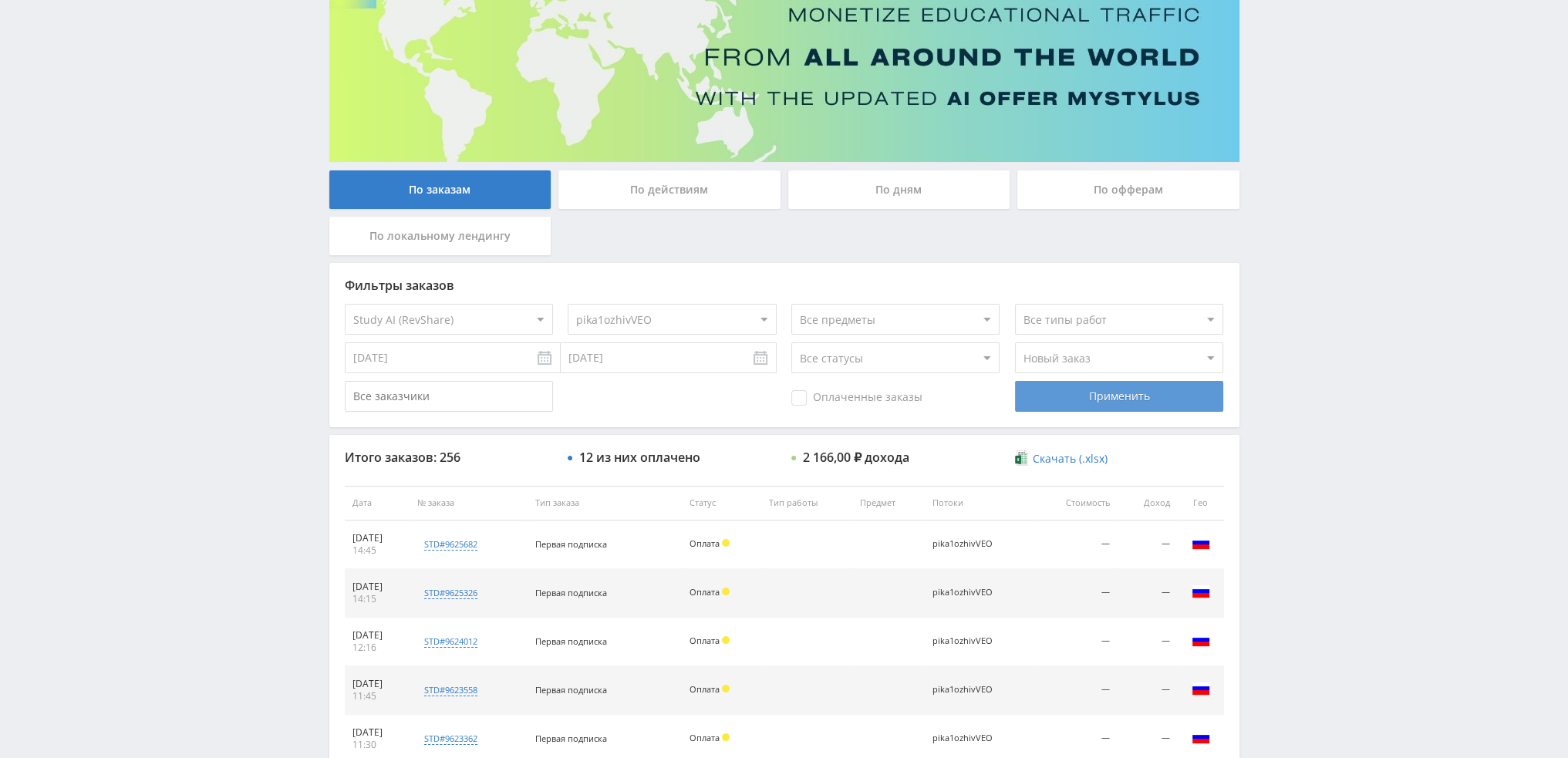
click at [1100, 399] on div "Применить" at bounding box center [1119, 396] width 208 height 31
click at [915, 353] on select "Все статусы В аукционе В работе На гарантии Завершен Возврат Черновик" at bounding box center [895, 357] width 208 height 31
drag, startPoint x: 915, startPoint y: 353, endPoint x: 948, endPoint y: 346, distance: 33.7
click at [915, 353] on select "Все статусы В аукционе В работе На гарантии Завершен Возврат Черновик" at bounding box center [895, 357] width 208 height 31
click at [1095, 312] on select "Все типы работ" at bounding box center [1119, 319] width 208 height 31
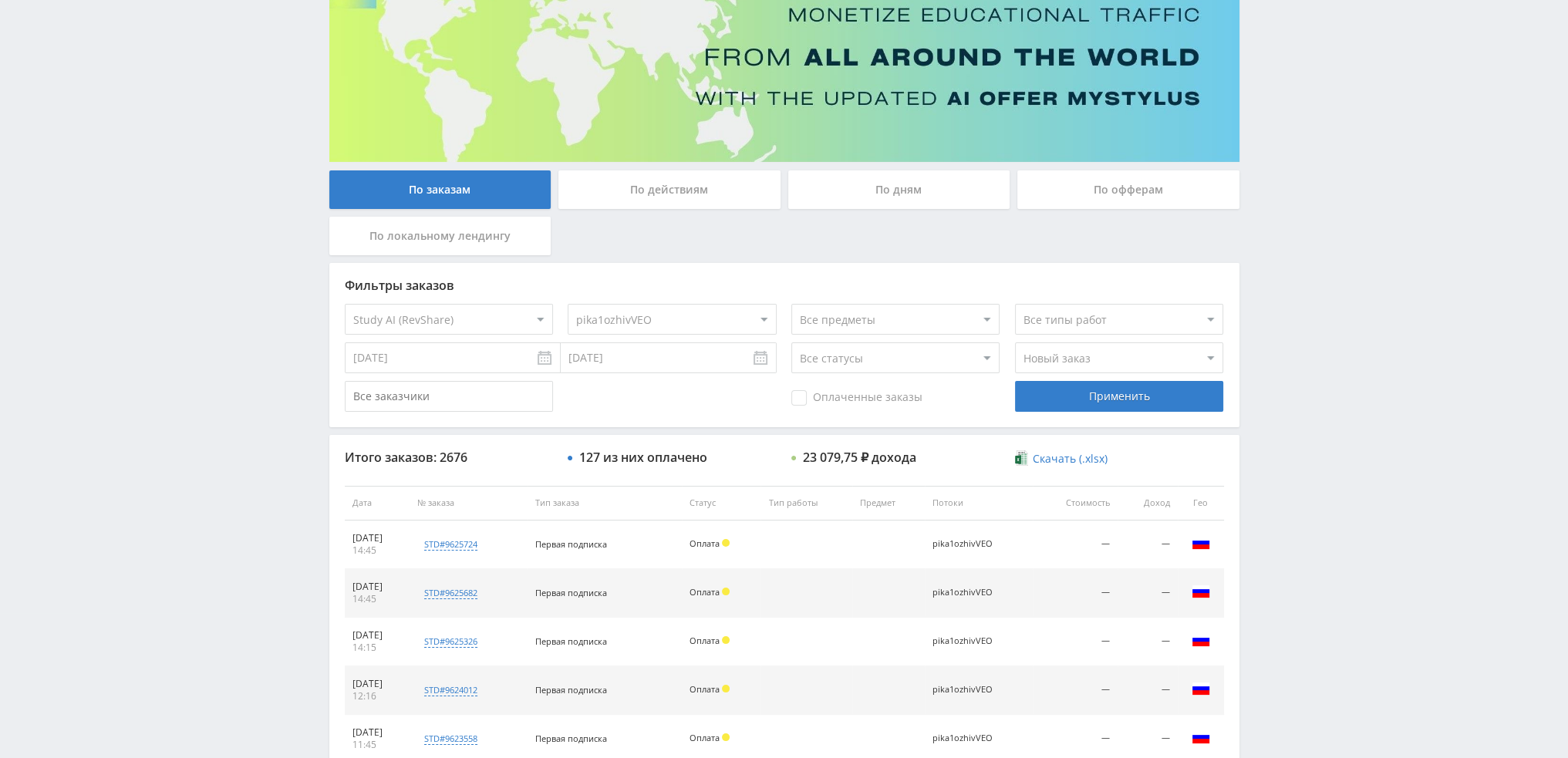
drag, startPoint x: 1095, startPoint y: 312, endPoint x: 1070, endPoint y: 321, distance: 26.6
click at [1095, 312] on select "Все типы работ" at bounding box center [1119, 319] width 208 height 31
click at [898, 354] on select "Все статусы В аукционе В работе На гарантии Завершен Возврат Черновик" at bounding box center [895, 357] width 208 height 31
select select "3"
click at [791, 342] on select "Все статусы В аукционе В работе На гарантии Завершен Возврат Черновик" at bounding box center [895, 357] width 208 height 31
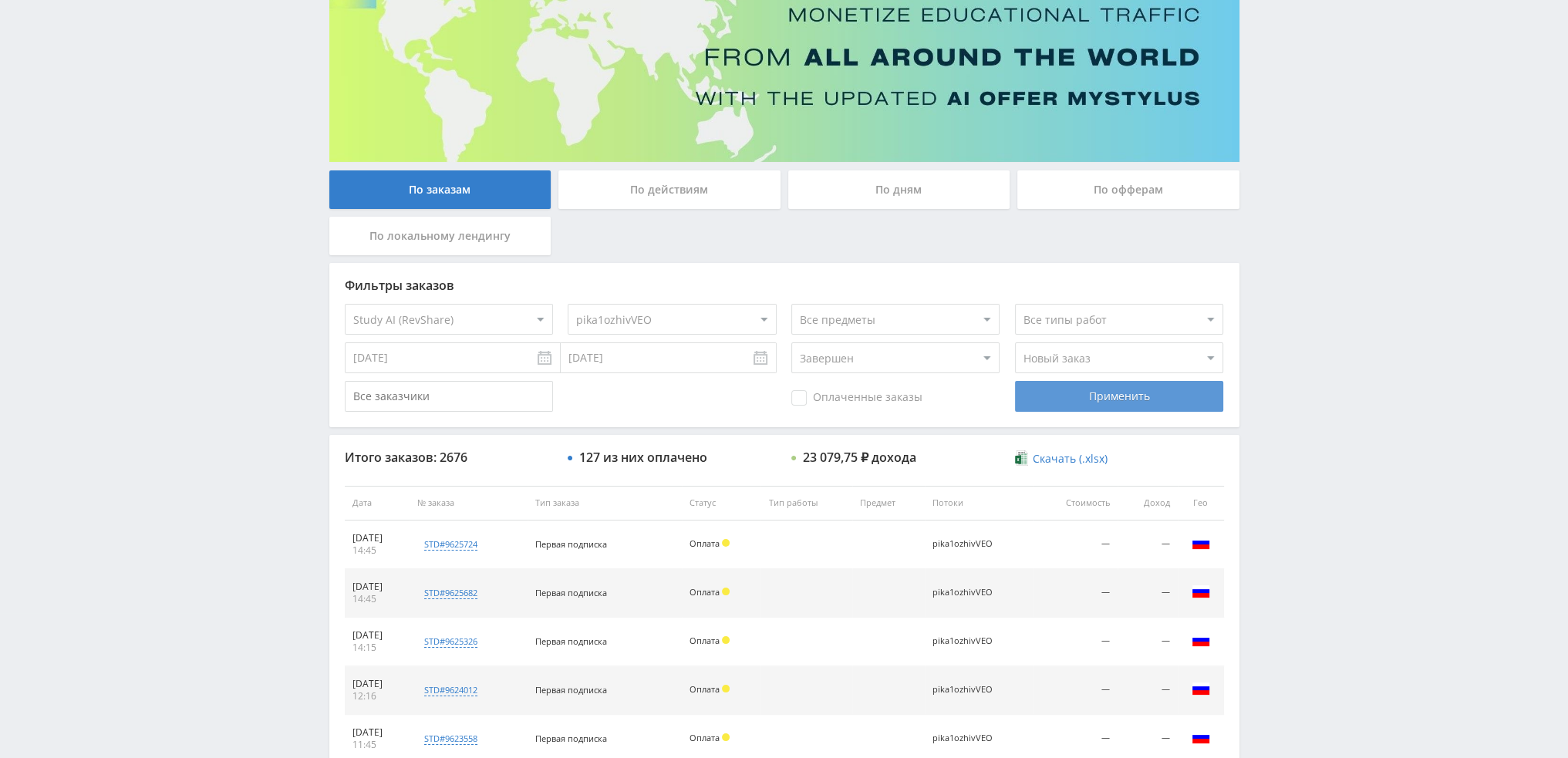
click at [1075, 404] on div "Применить" at bounding box center [1119, 396] width 208 height 31
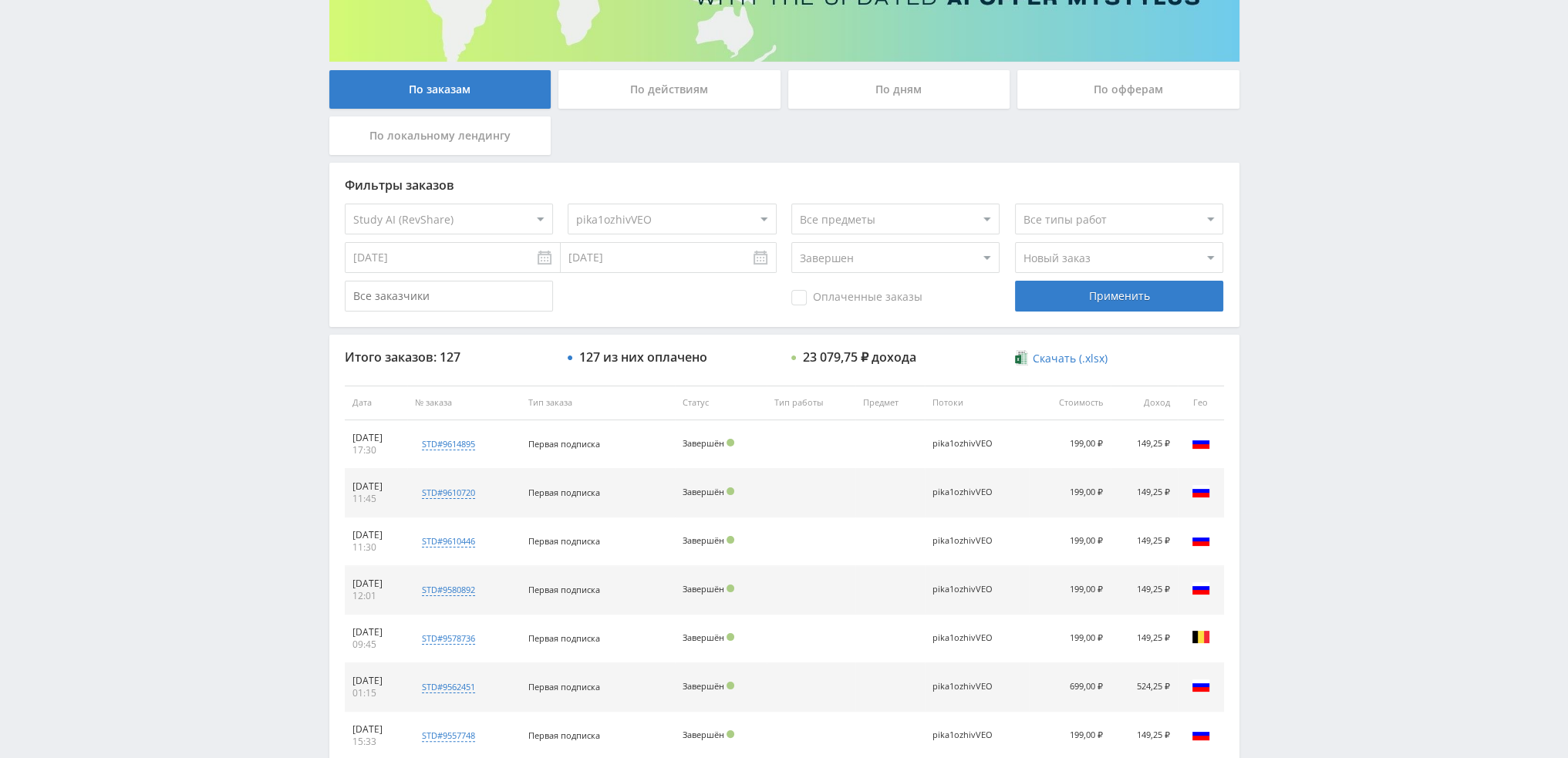
scroll to position [299, 0]
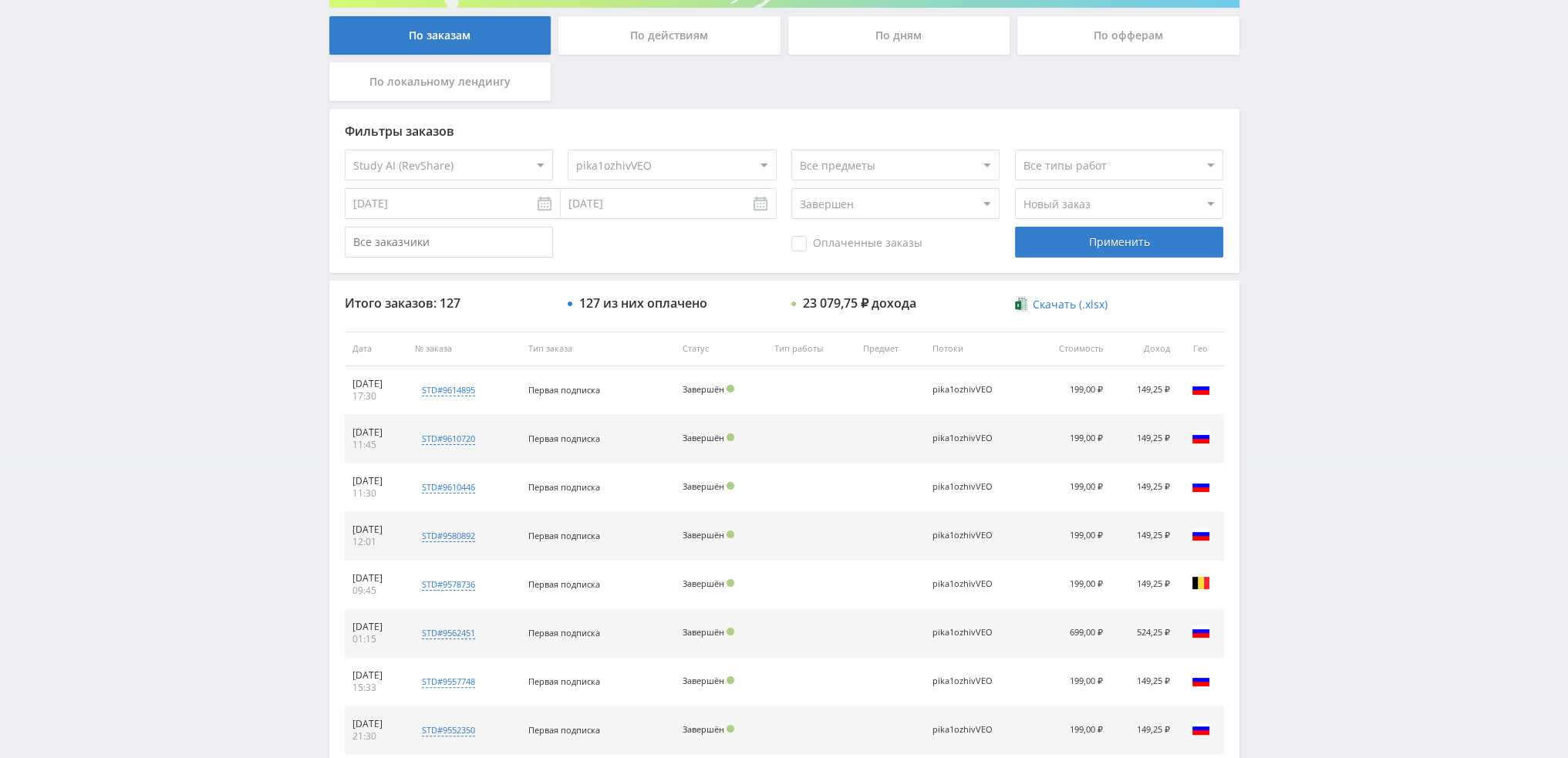
click at [1070, 205] on select "Все типы заказа Ребилл Новый заказ" at bounding box center [1119, 203] width 208 height 31
select select "1"
click at [1015, 188] on select "Все типы заказа Ребилл Новый заказ" at bounding box center [1119, 203] width 208 height 31
click at [1053, 249] on div "Применить" at bounding box center [1119, 242] width 208 height 31
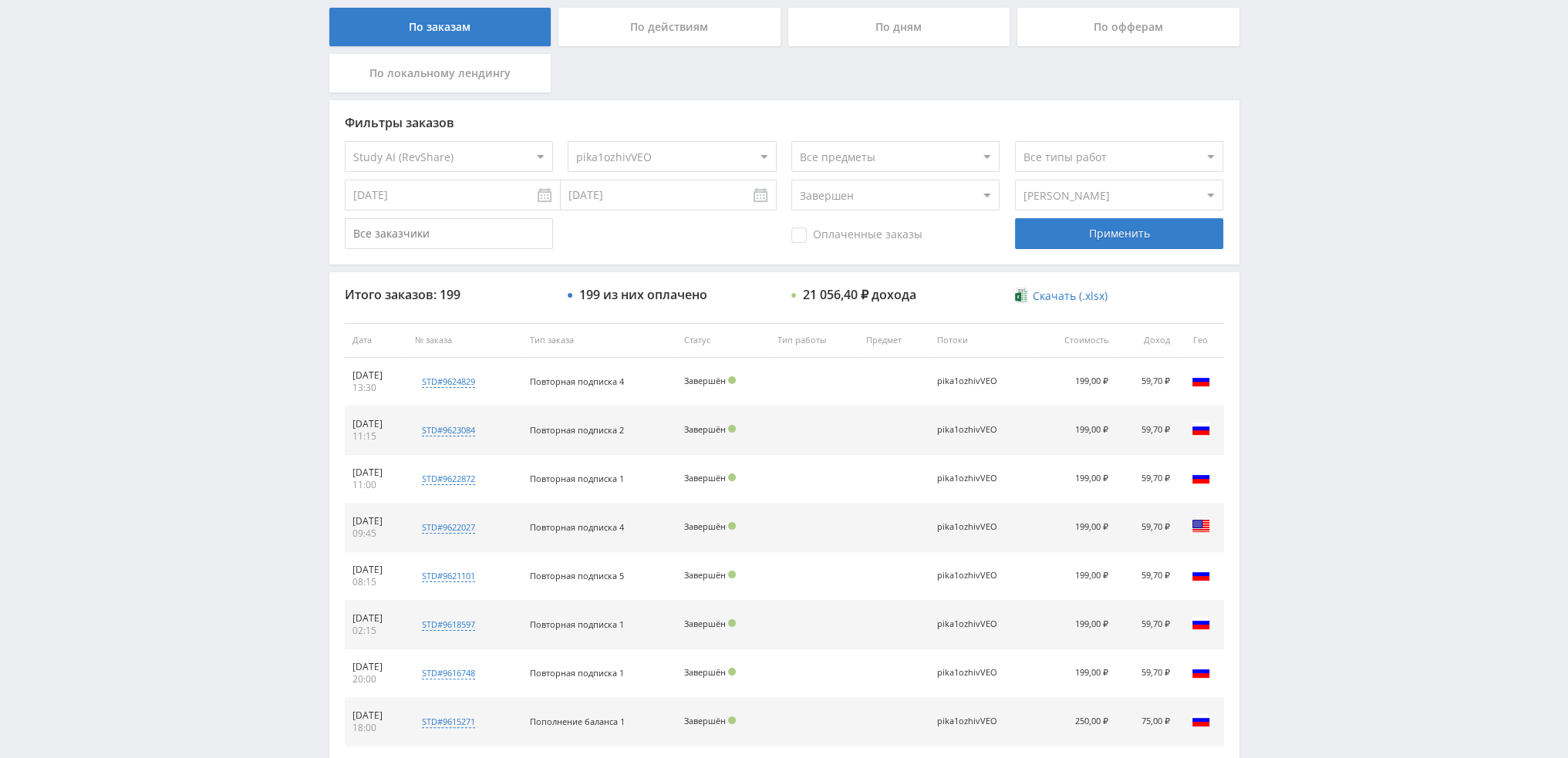
scroll to position [534, 0]
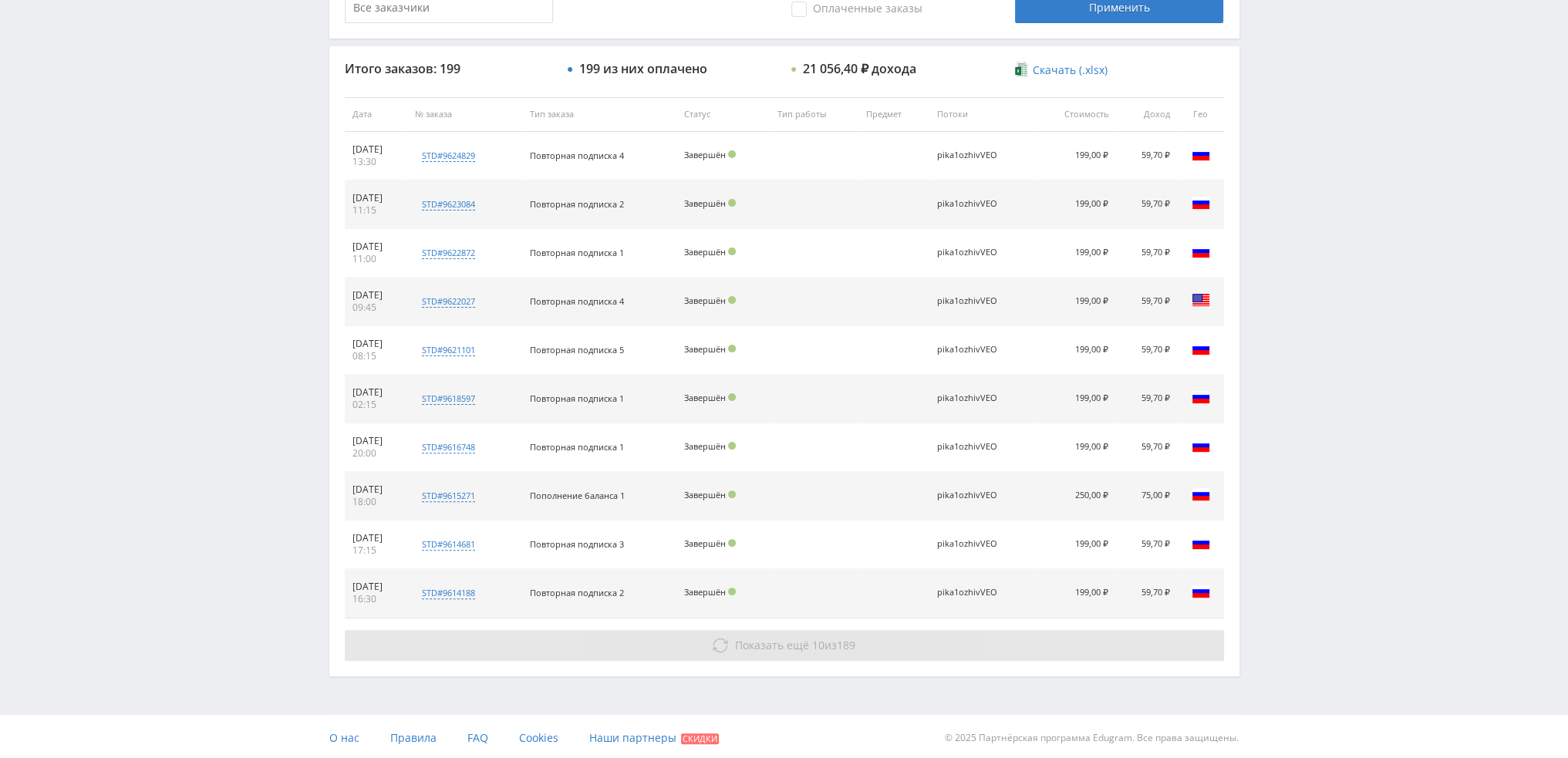
click at [891, 630] on button "Показать ещё 10 из 189" at bounding box center [784, 645] width 879 height 31
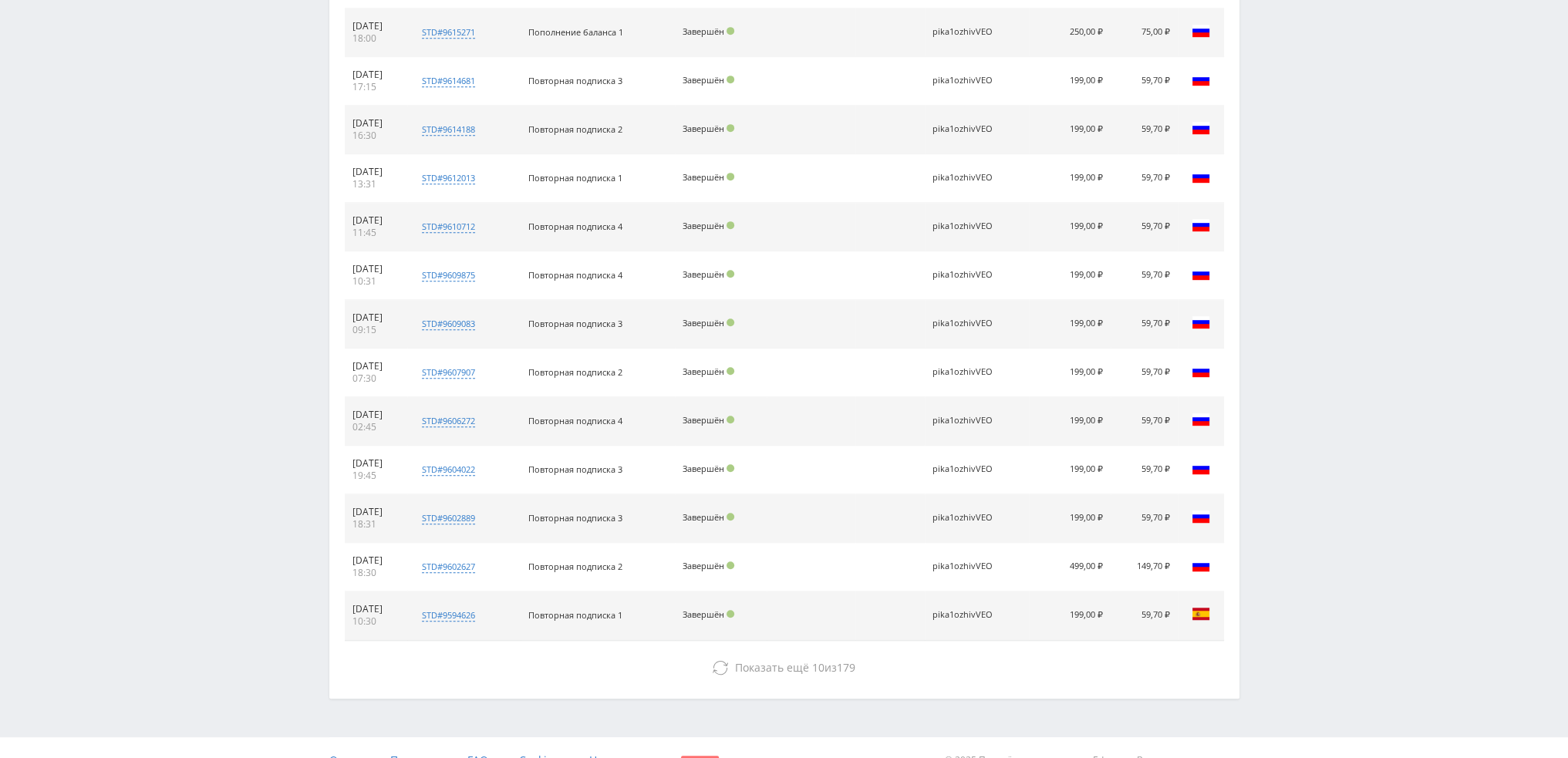
scroll to position [1018, 0]
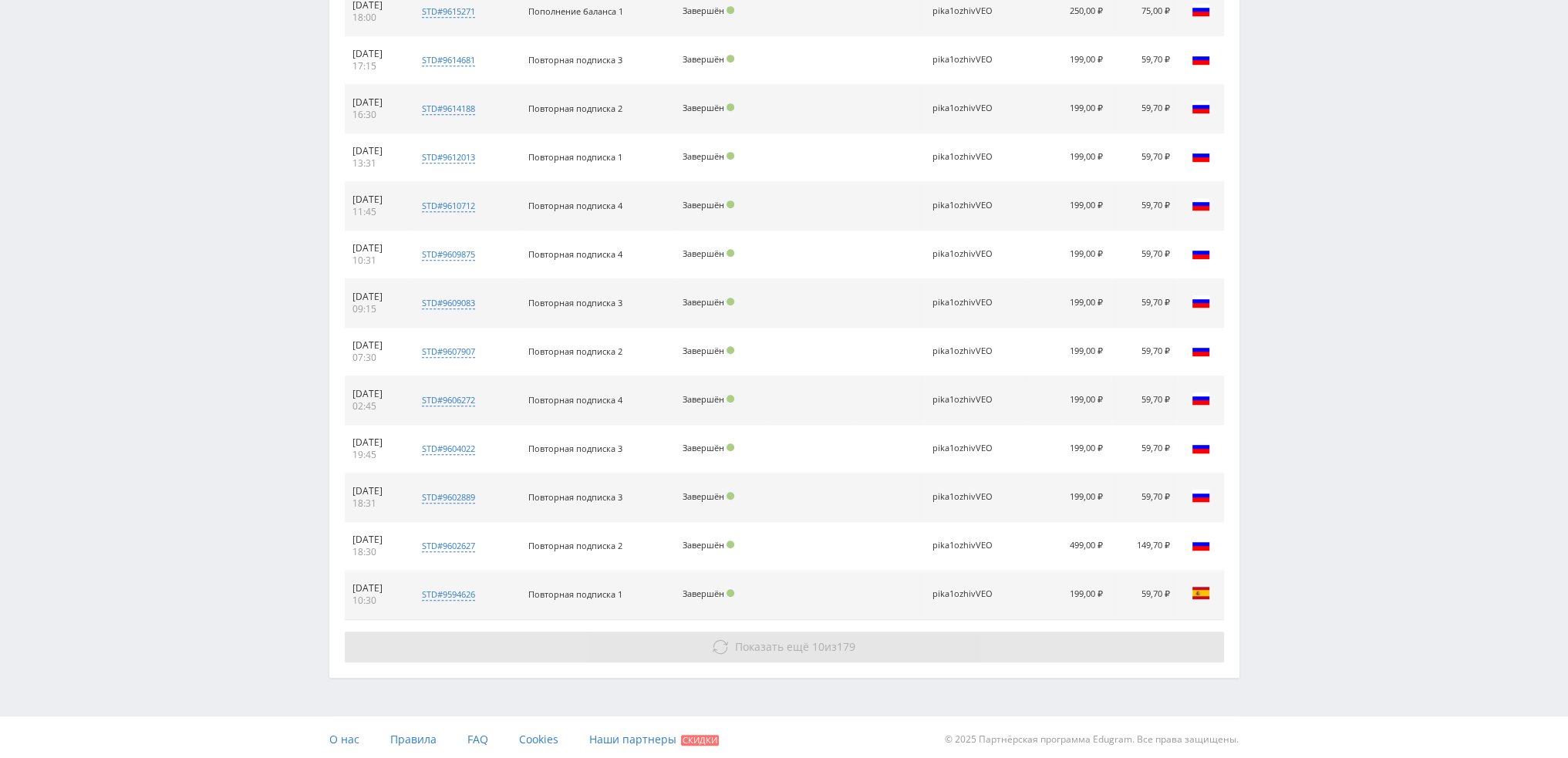
click at [873, 640] on button "Показать ещё 10 из 179" at bounding box center [784, 646] width 879 height 31
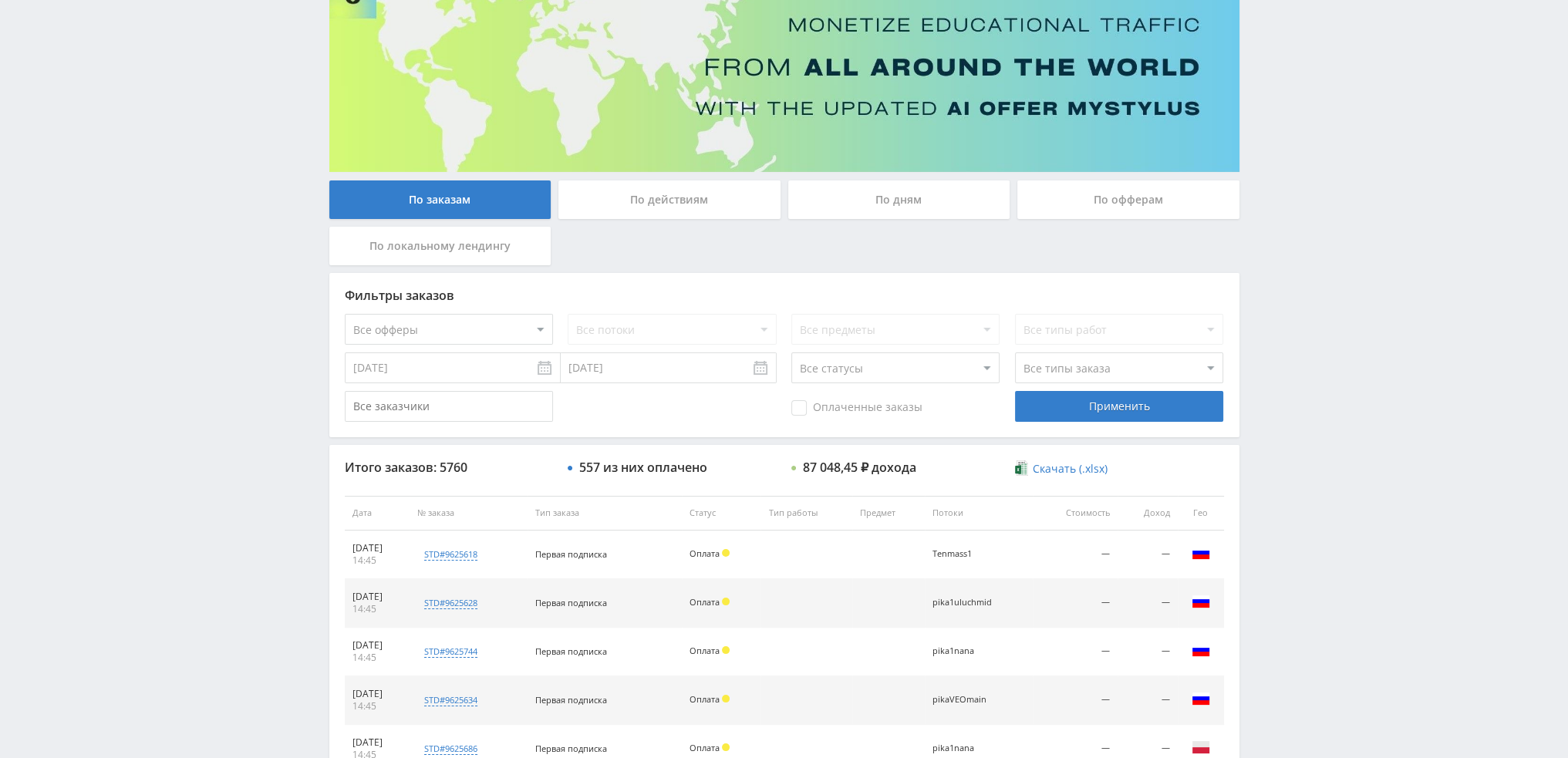
scroll to position [71, 0]
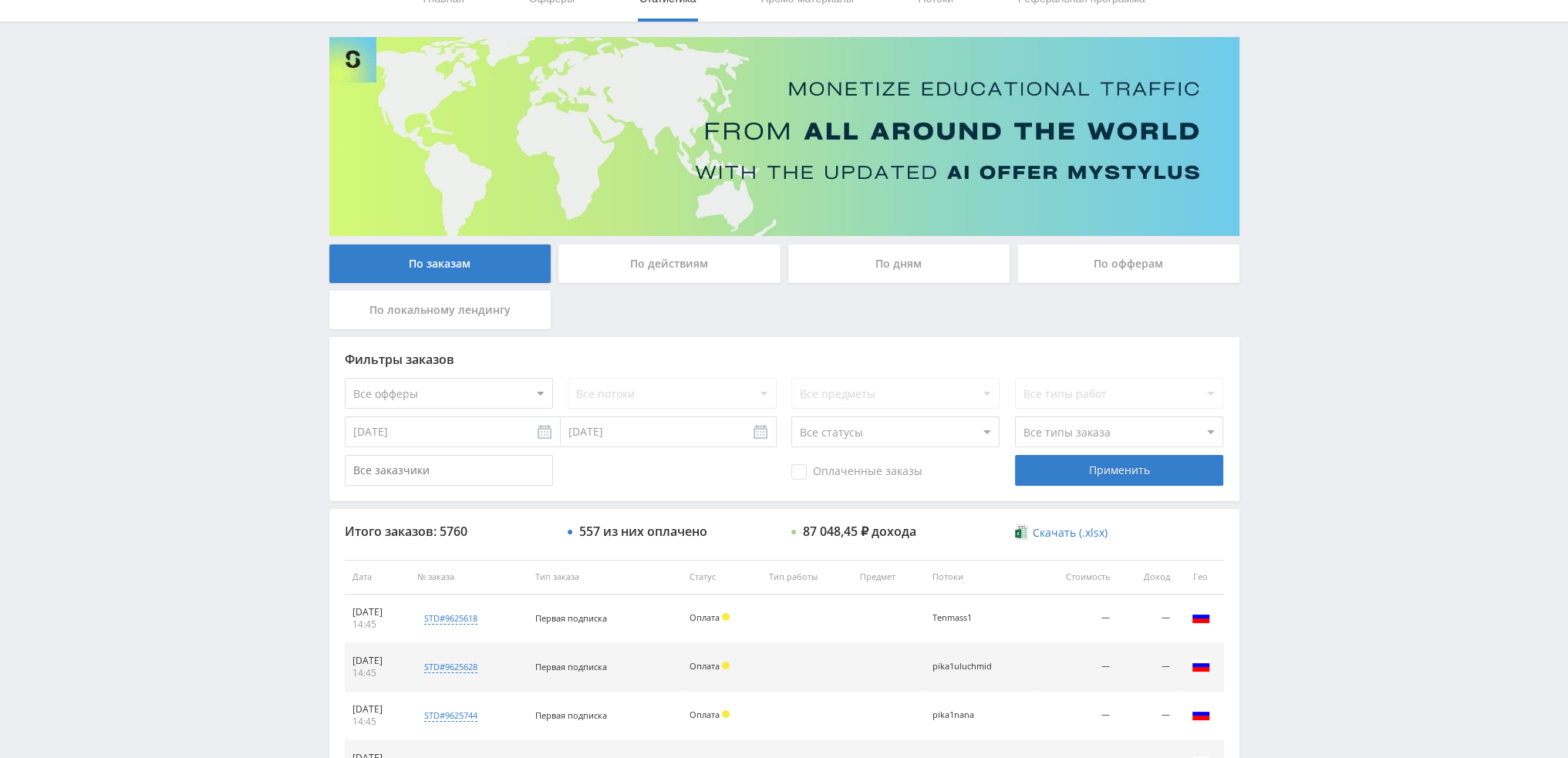
click at [901, 261] on div "По дням" at bounding box center [899, 264] width 222 height 39
click at [0, 0] on input "По дням" at bounding box center [0, 0] width 0 height 0
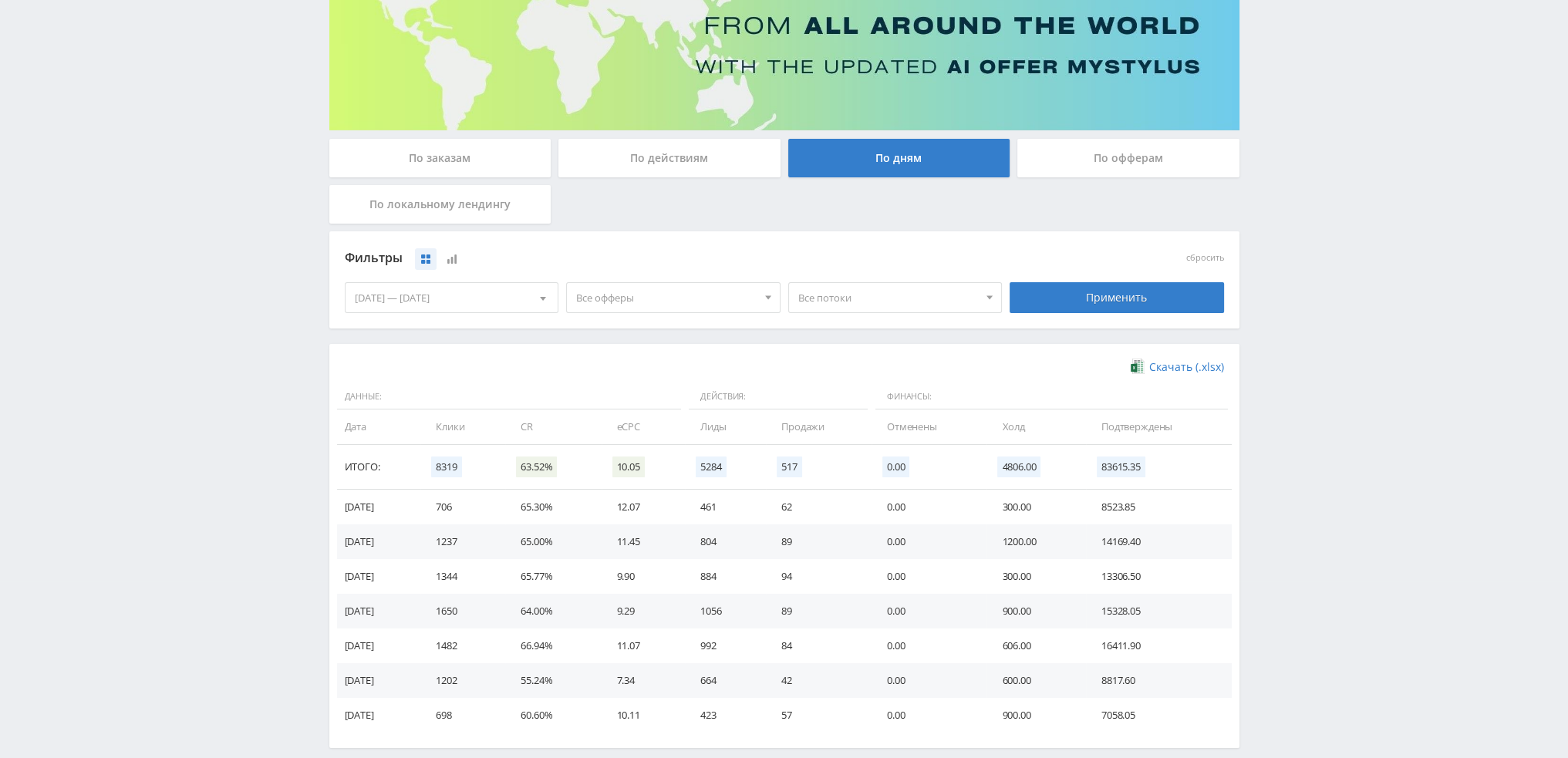
scroll to position [231, 0]
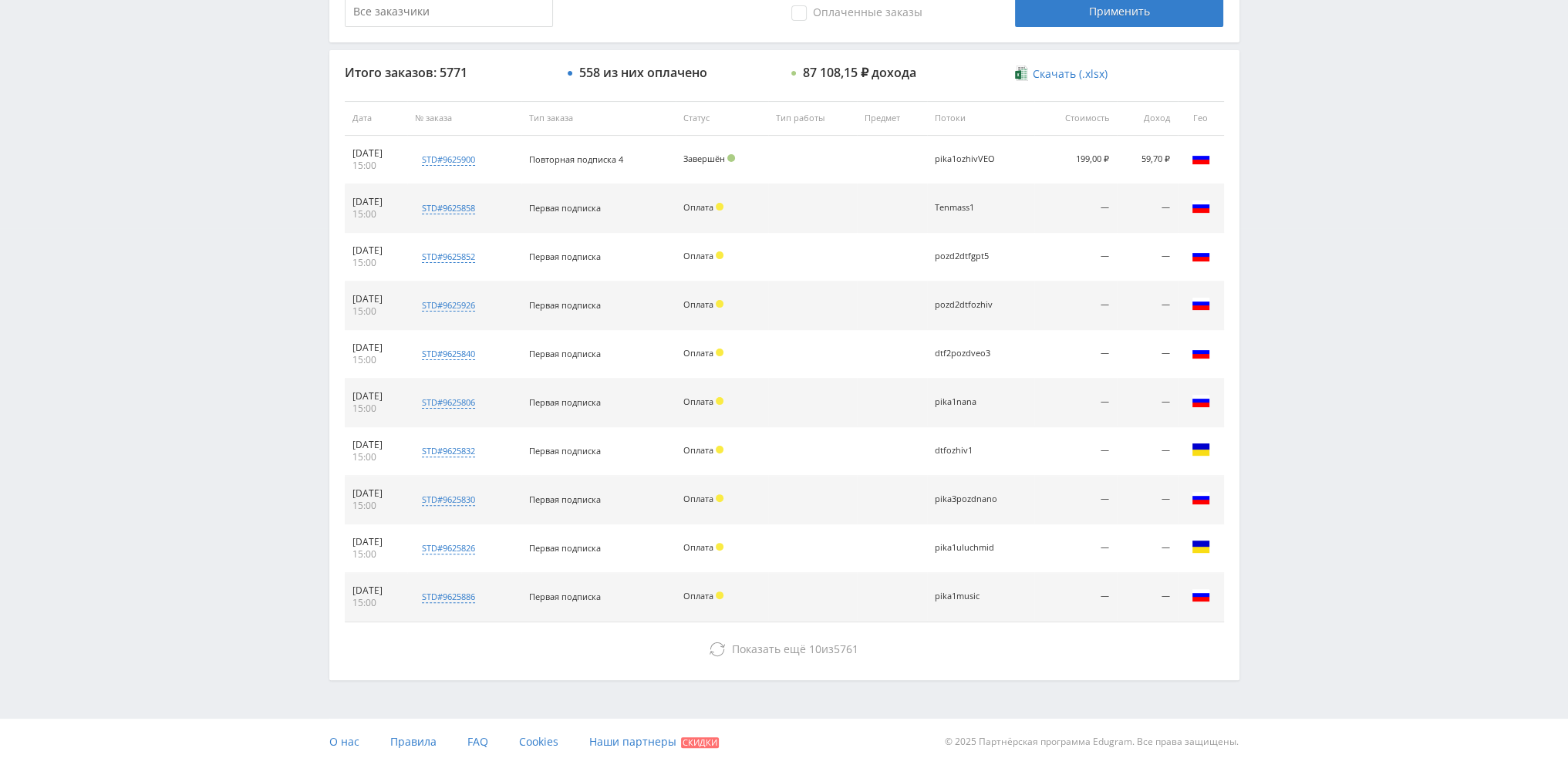
scroll to position [534, 0]
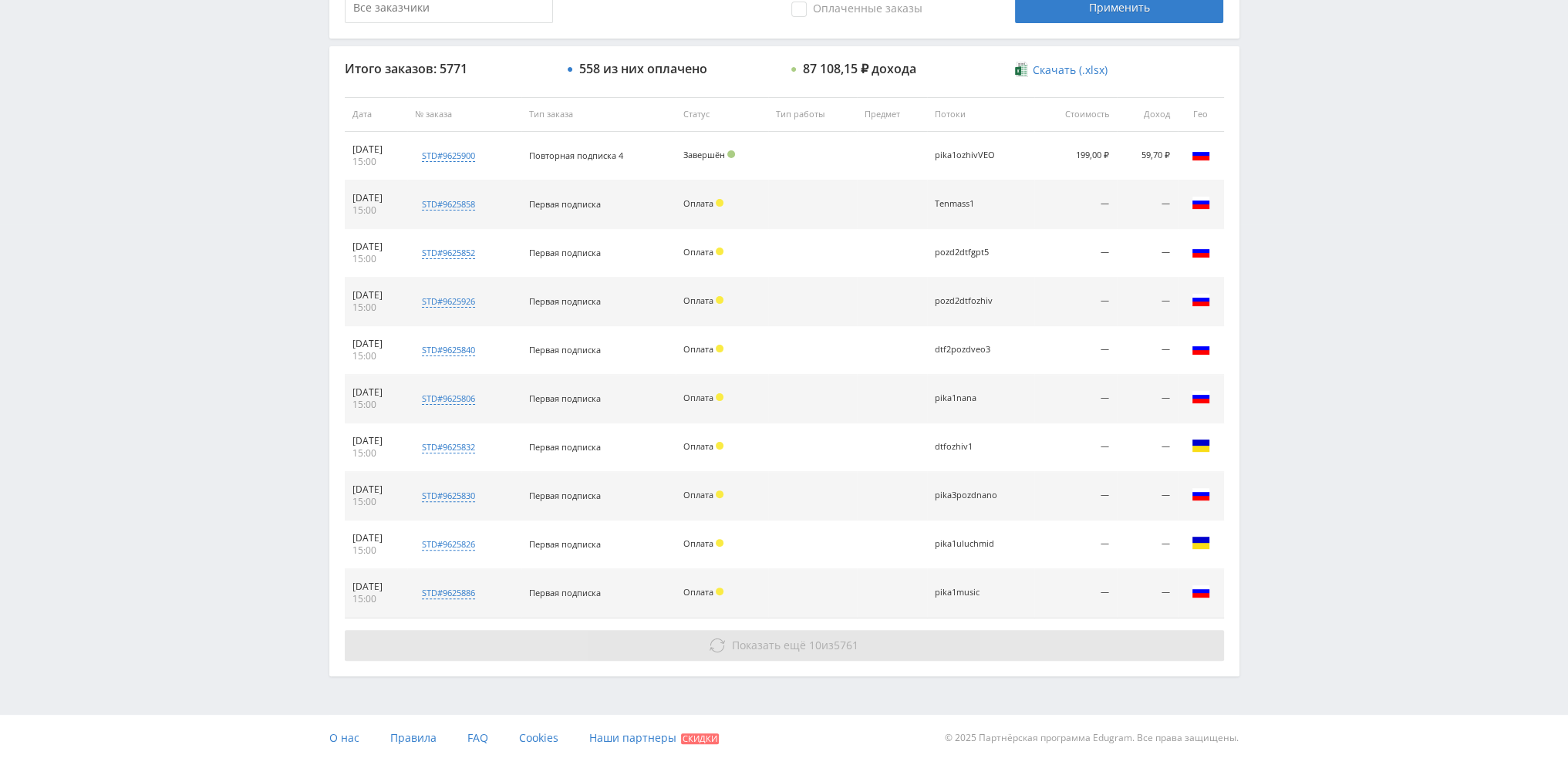
click at [842, 644] on span "5761" at bounding box center [846, 645] width 25 height 15
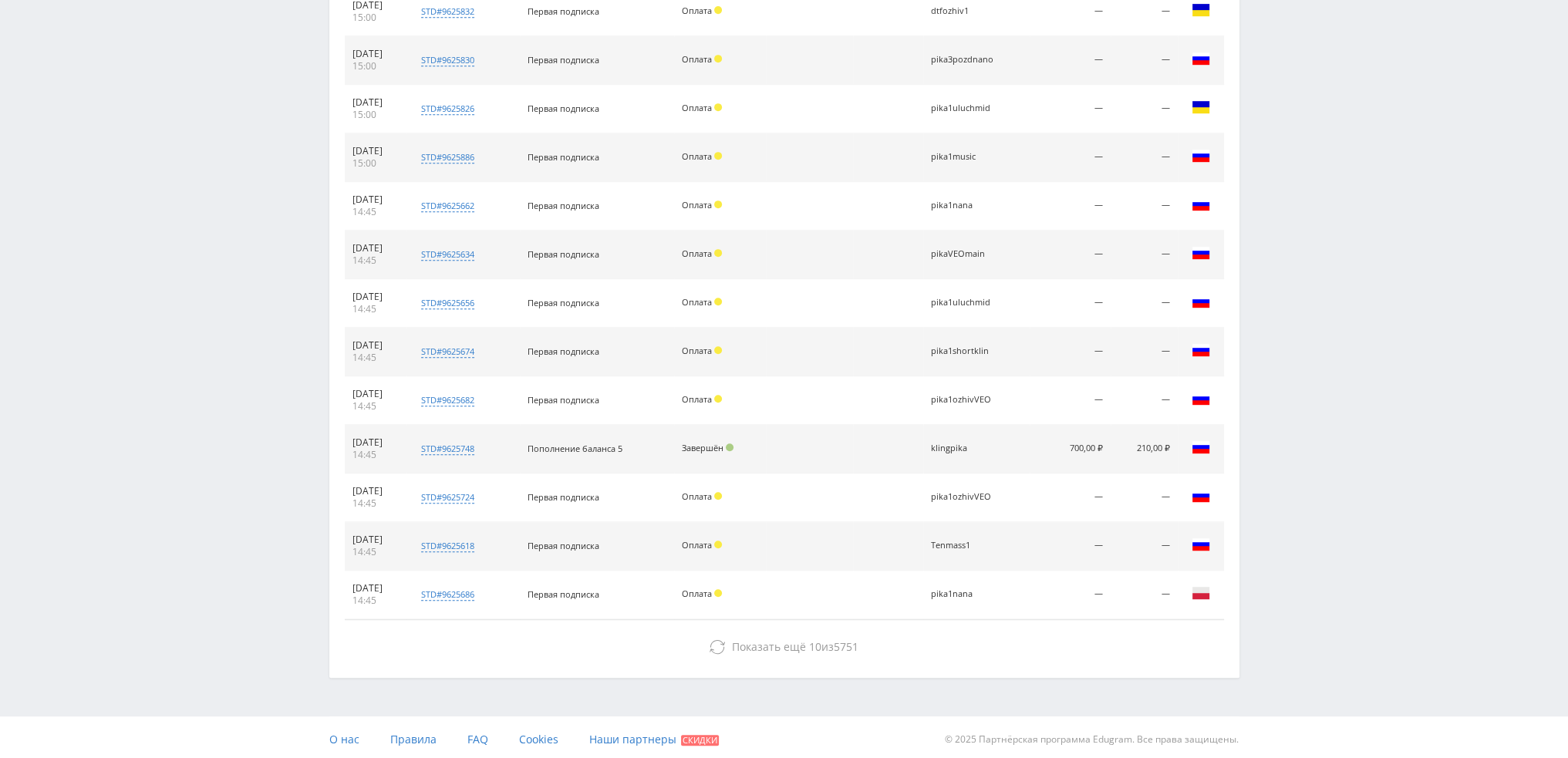
scroll to position [970, 0]
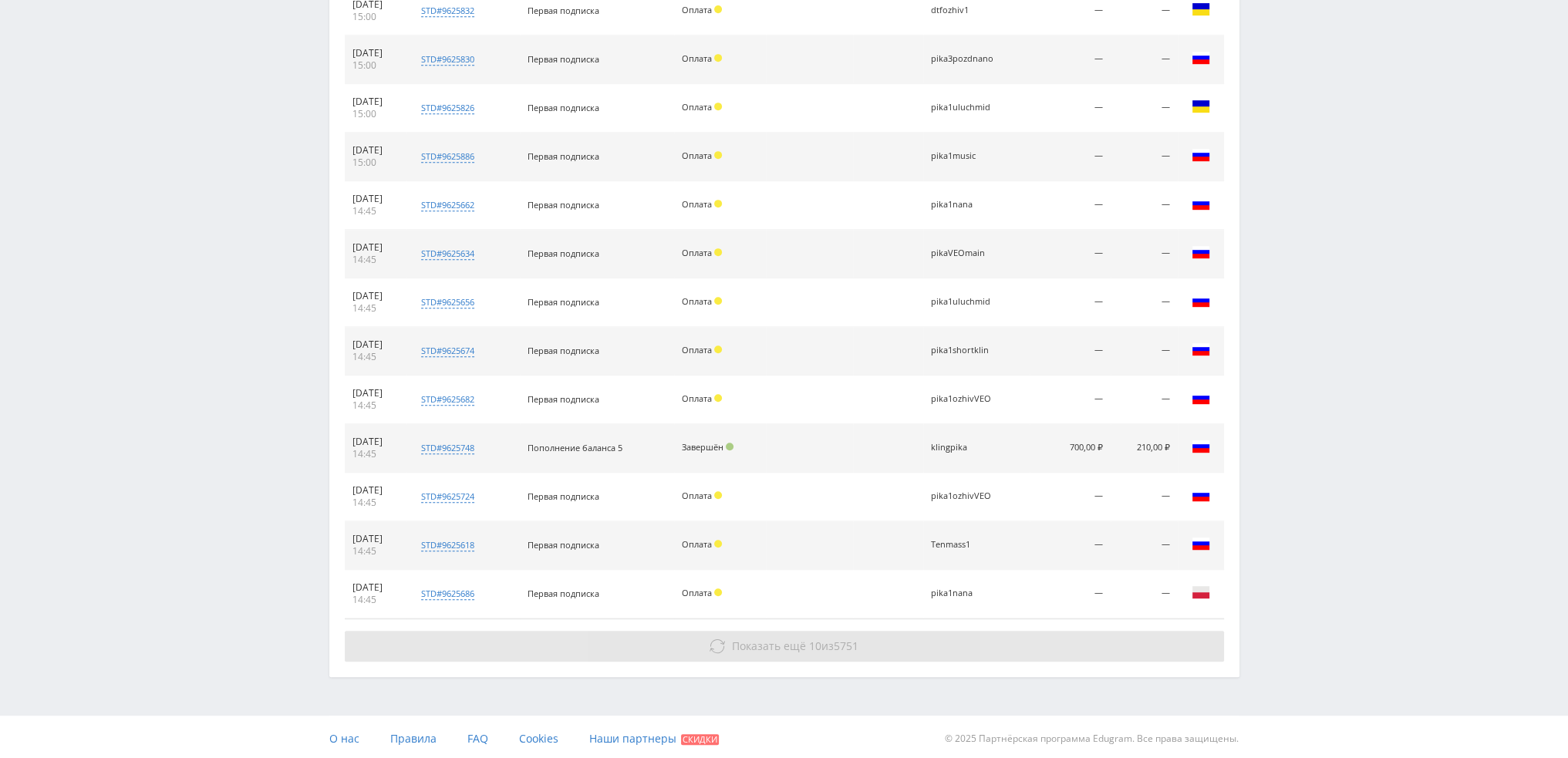
click at [820, 640] on span "Показать ещё 10 из 5751" at bounding box center [795, 645] width 127 height 15
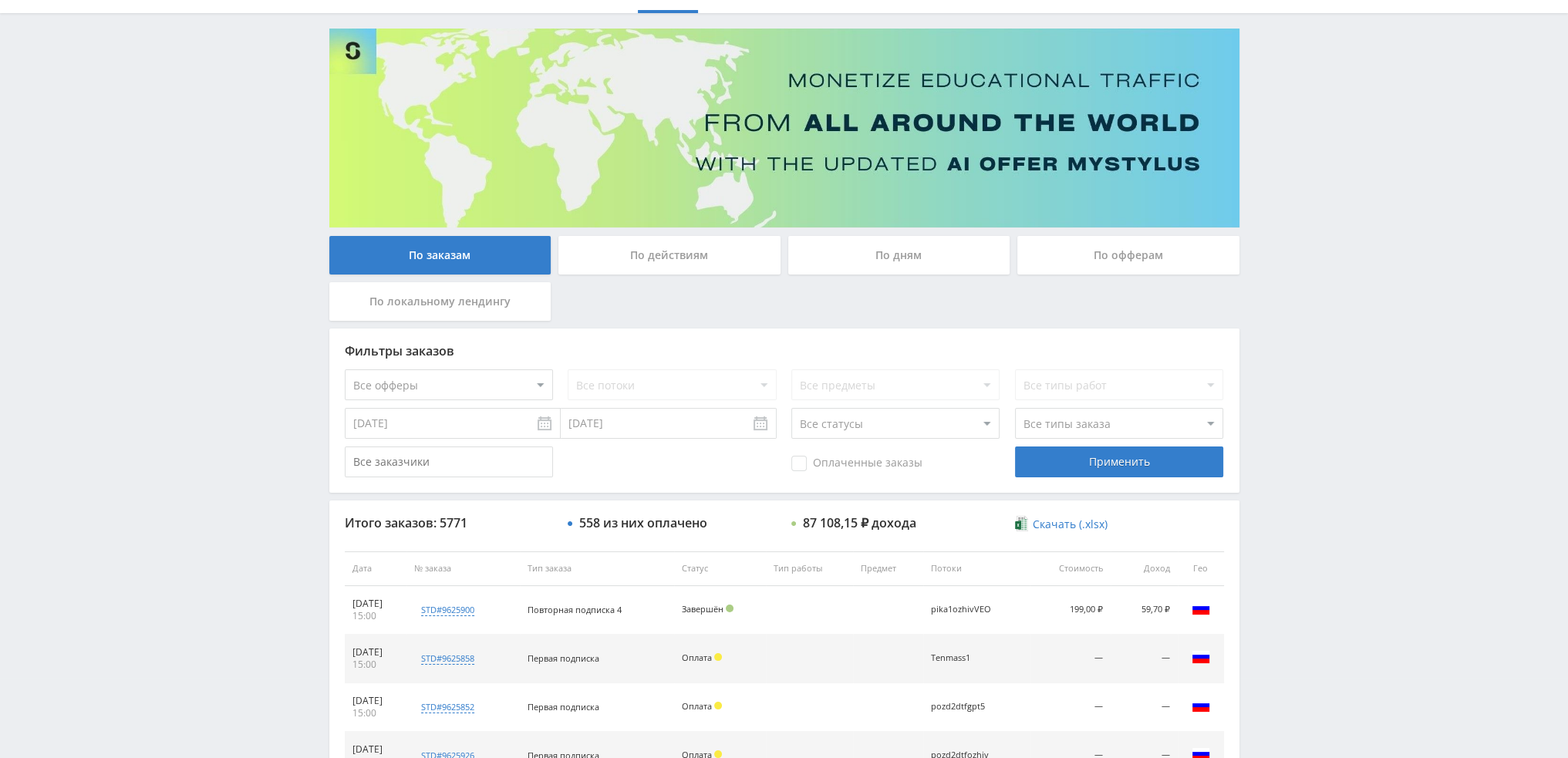
scroll to position [47, 0]
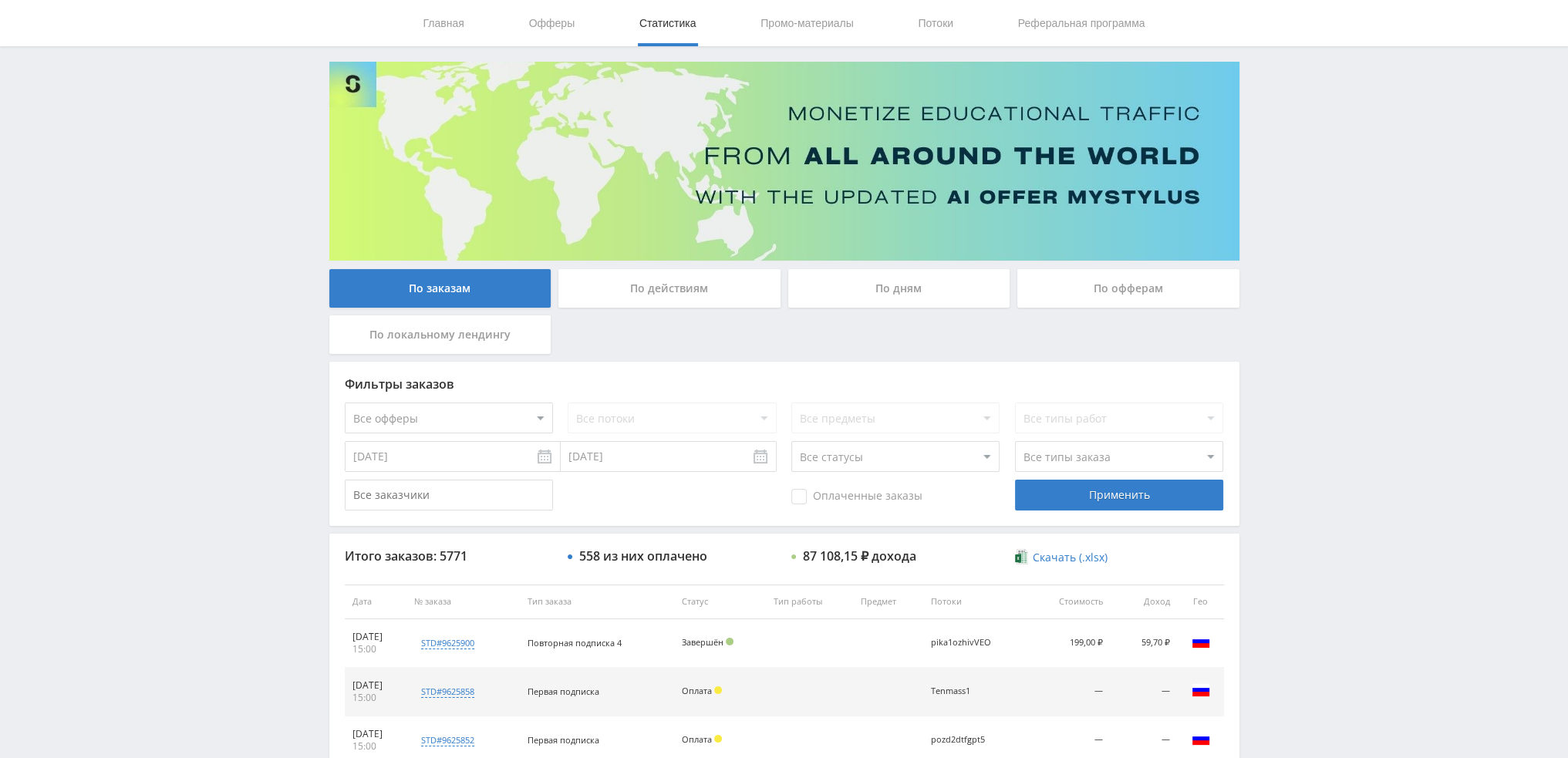
click at [886, 289] on div "По дням" at bounding box center [899, 288] width 222 height 39
click at [0, 0] on input "По дням" at bounding box center [0, 0] width 0 height 0
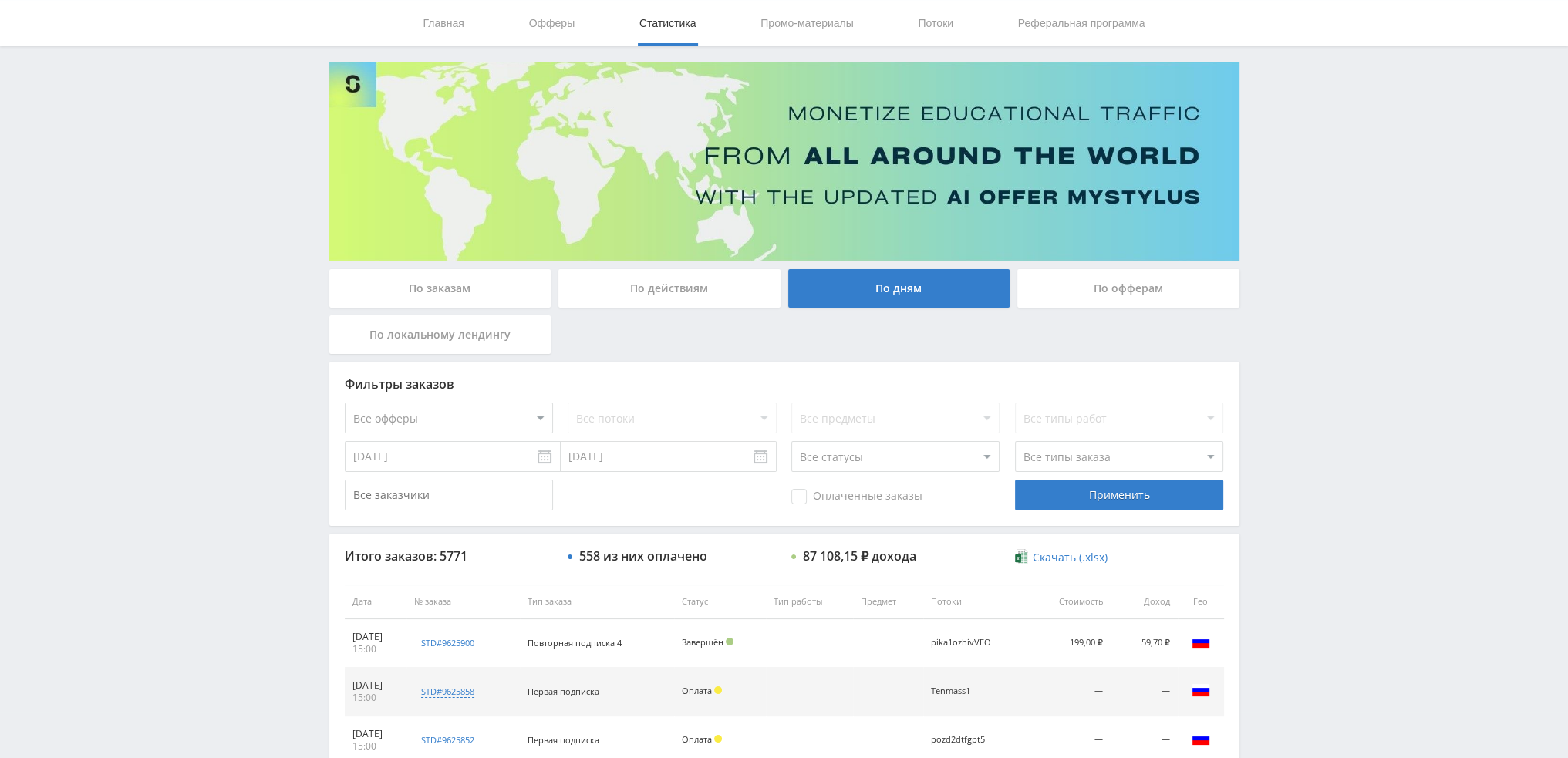
scroll to position [0, 0]
